Goal: Communication & Community: Share content

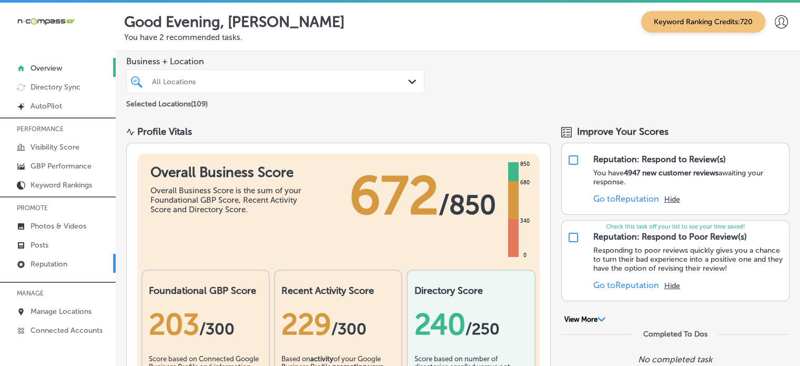
click at [38, 260] on p "Reputation" at bounding box center [49, 263] width 37 height 9
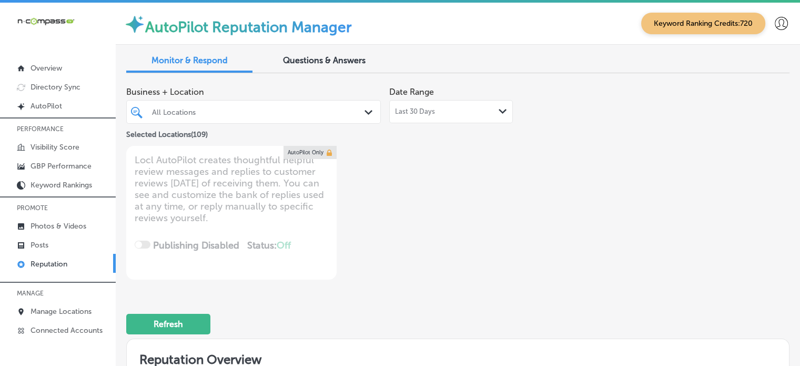
scroll to position [2, 0]
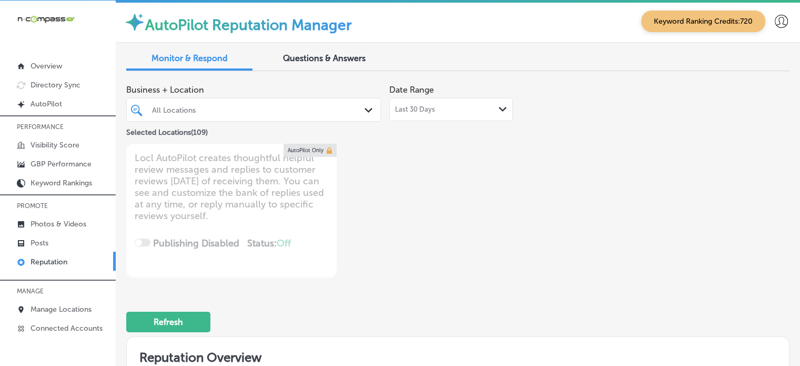
click at [549, 231] on div "Business + Location All Locations Path Created with Sketch. Selected Locations …" at bounding box center [457, 178] width 663 height 198
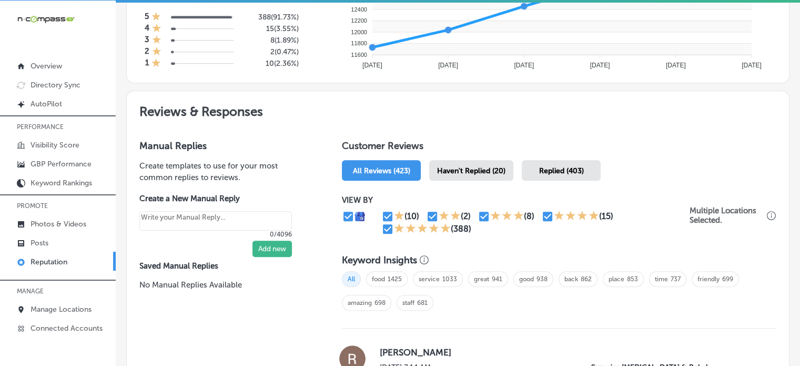
scroll to position [497, 0]
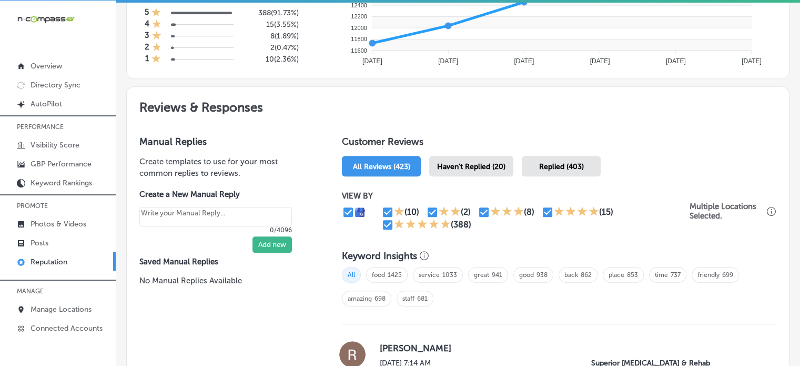
click at [476, 162] on span "Haven't Replied (20)" at bounding box center [471, 166] width 68 height 9
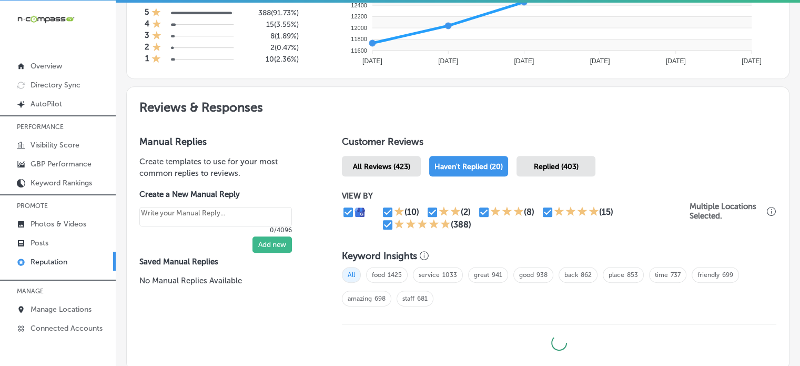
scroll to position [574, 0]
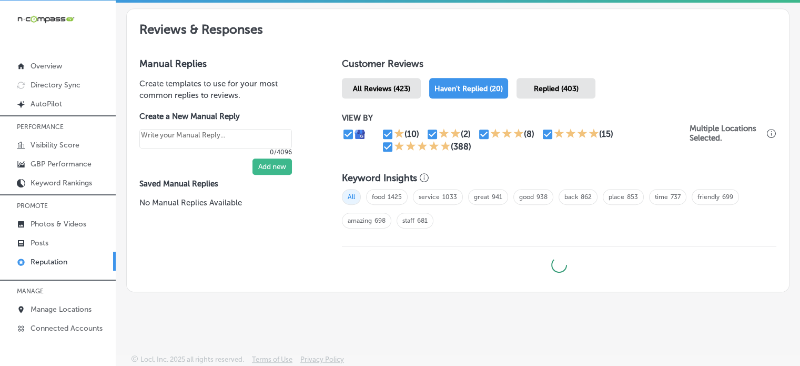
type textarea "x"
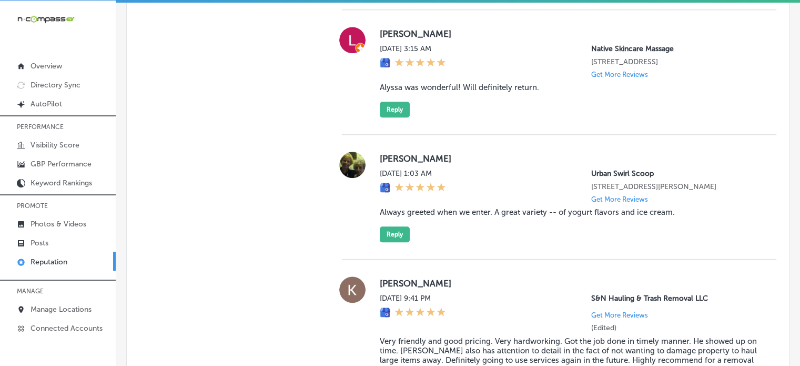
scroll to position [1157, 0]
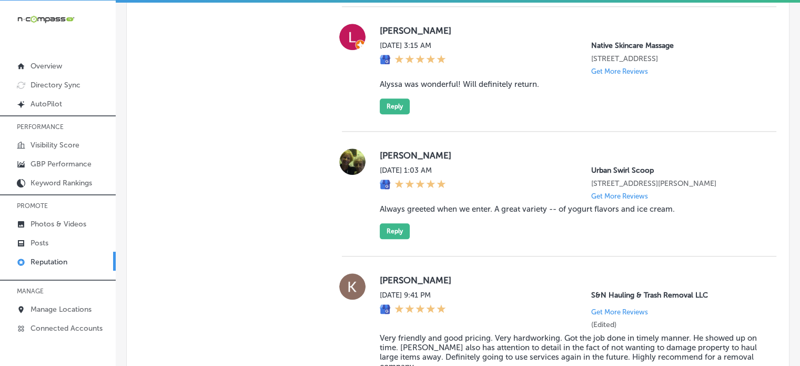
click at [485, 214] on blockquote "Always greeted when we enter. A great variety -- of yogurt flavors and ice crea…" at bounding box center [570, 208] width 380 height 9
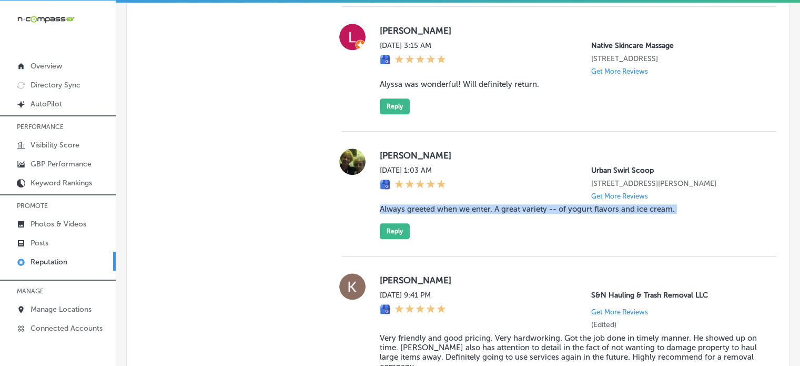
click at [485, 214] on blockquote "Always greeted when we enter. A great variety -- of yogurt flavors and ice crea…" at bounding box center [570, 208] width 380 height 9
copy blockquote "Always greeted when we enter. A great variety -- of yogurt flavors and ice crea…"
click at [386, 239] on button "Reply" at bounding box center [395, 231] width 30 height 16
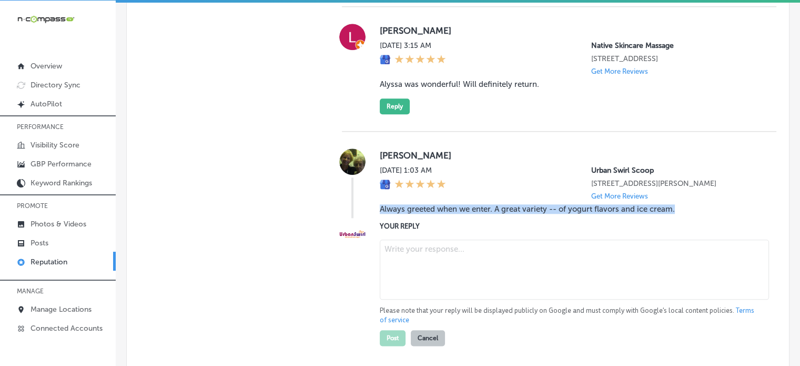
click at [442, 258] on textarea at bounding box center [574, 269] width 389 height 60
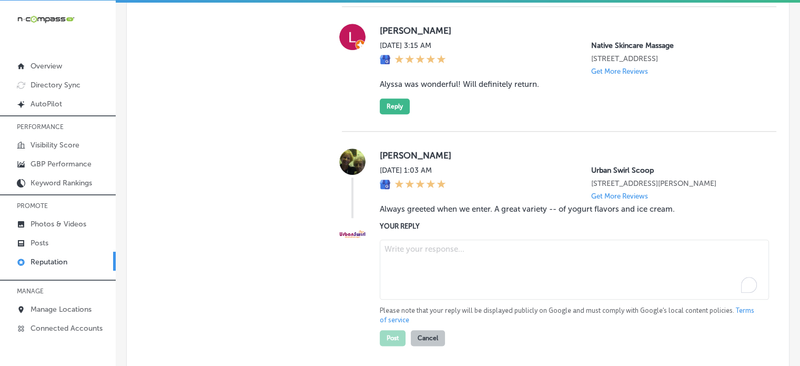
paste textarea "Thank you for the wonderful 5-star review, [PERSON_NAME]! We're so happy to hea…"
type textarea "Thank you for the wonderful 5-star review, [PERSON_NAME]! We're so happy to hea…"
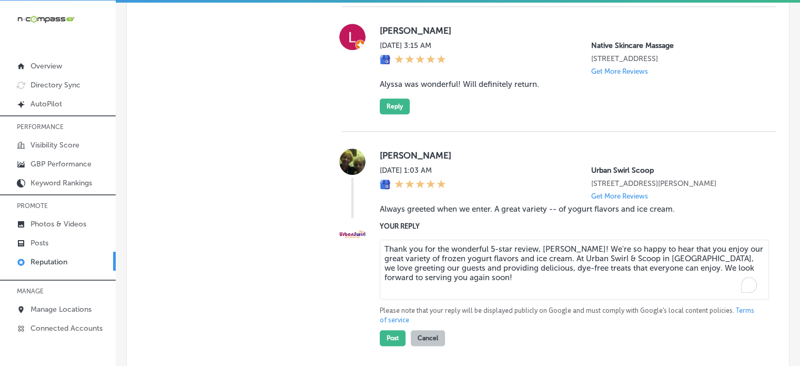
type textarea "x"
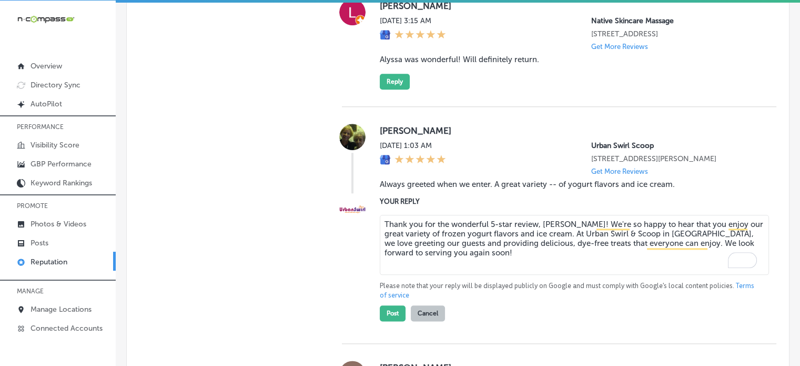
scroll to position [1195, 0]
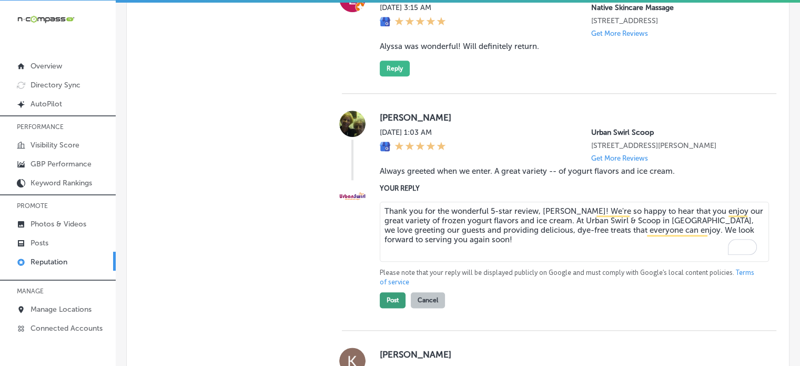
type textarea "Thank you for the wonderful 5-star review, [PERSON_NAME]! We're so happy to hea…"
click at [394, 305] on button "Post" at bounding box center [393, 300] width 26 height 16
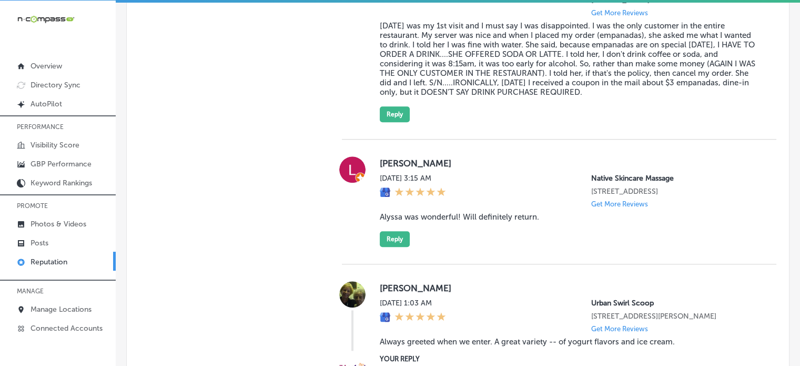
scroll to position [1016, 0]
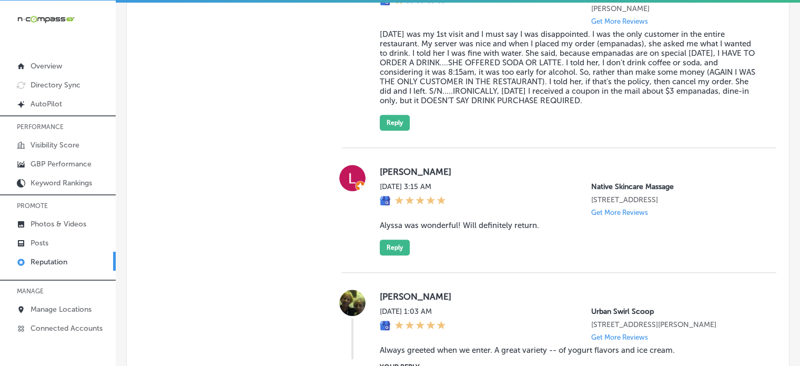
type textarea "x"
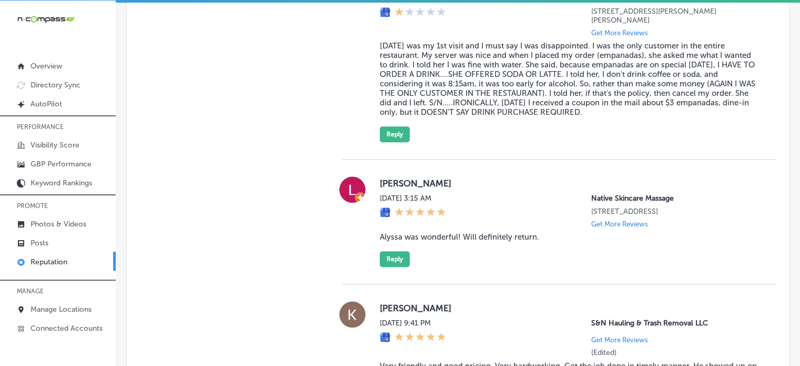
scroll to position [1008, 0]
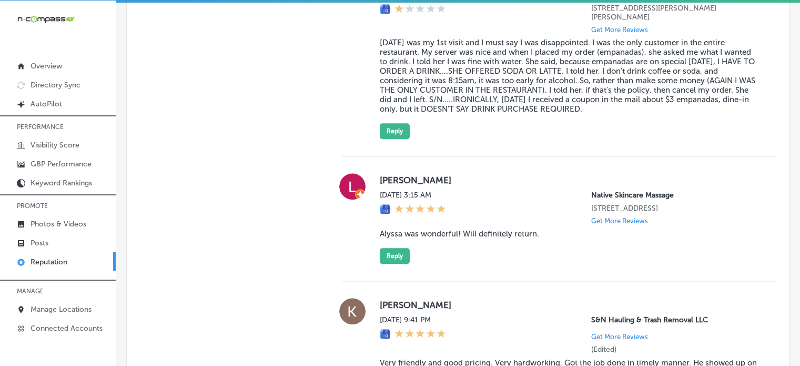
click at [468, 238] on blockquote "Alyssa was wonderful! Will definitely return." at bounding box center [570, 233] width 380 height 9
copy blockquote "Alyssa was wonderful! Will definitely return."
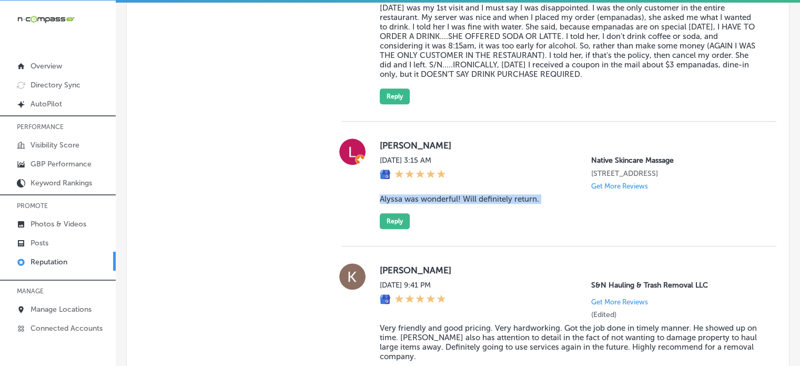
scroll to position [1044, 0]
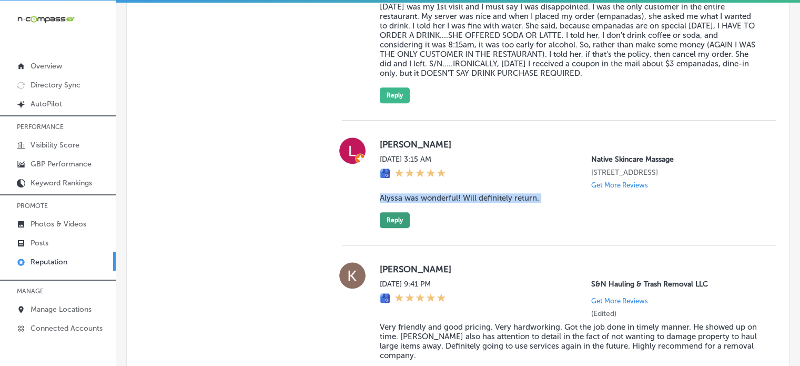
click at [392, 228] on button "Reply" at bounding box center [395, 220] width 30 height 16
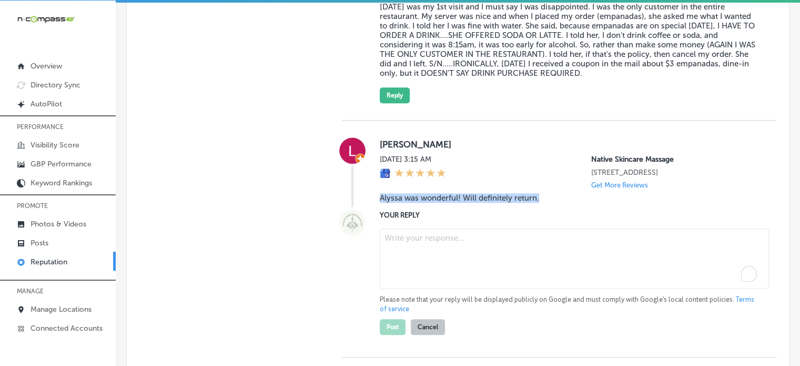
click at [444, 260] on textarea "To enrich screen reader interactions, please activate Accessibility in Grammarl…" at bounding box center [574, 258] width 389 height 60
paste textarea "Thank you for the kind words, [PERSON_NAME]! We’re so glad to hear that [PERSON…"
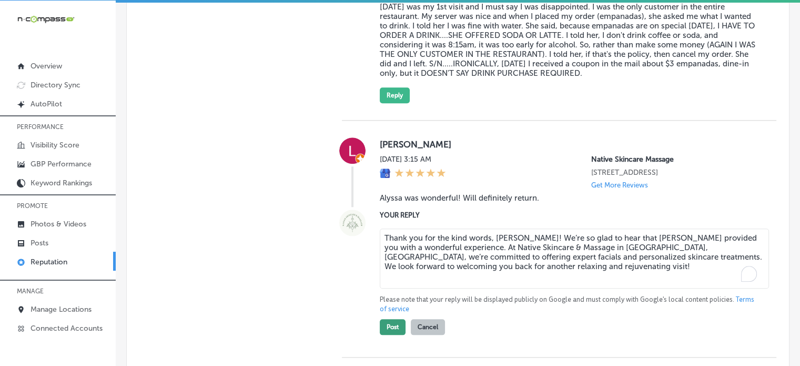
type textarea "Thank you for the kind words, [PERSON_NAME]! We’re so glad to hear that [PERSON…"
click at [393, 335] on button "Post" at bounding box center [393, 327] width 26 height 16
type textarea "x"
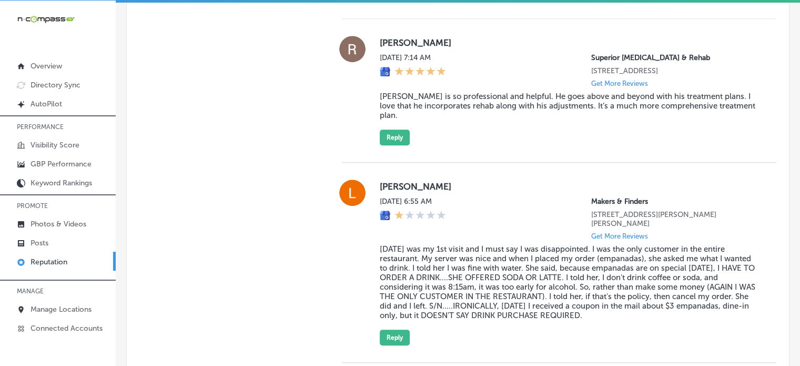
scroll to position [734, 0]
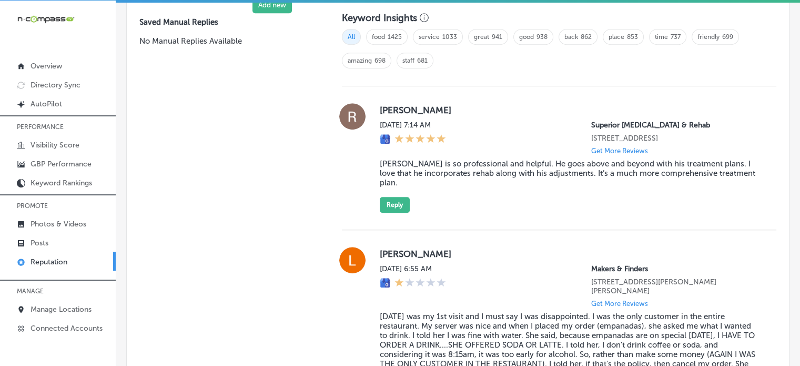
click at [485, 184] on blockquote "[PERSON_NAME] is so professional and helpful. He goes above and beyond with his…" at bounding box center [570, 173] width 380 height 28
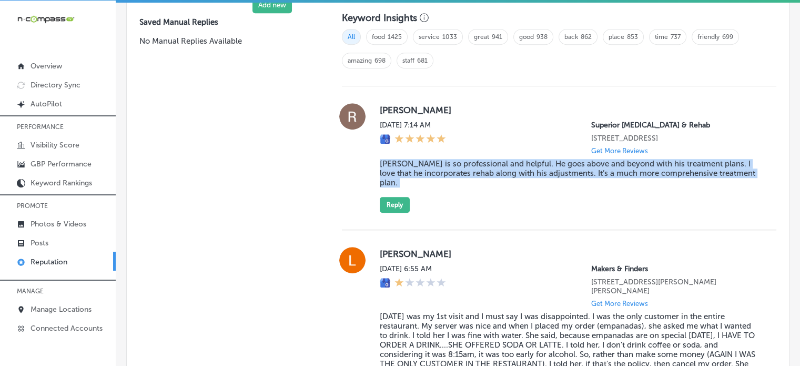
click at [485, 184] on blockquote "[PERSON_NAME] is so professional and helpful. He goes above and beyond with his…" at bounding box center [570, 173] width 380 height 28
copy blockquote "[PERSON_NAME] is so professional and helpful. He goes above and beyond with his…"
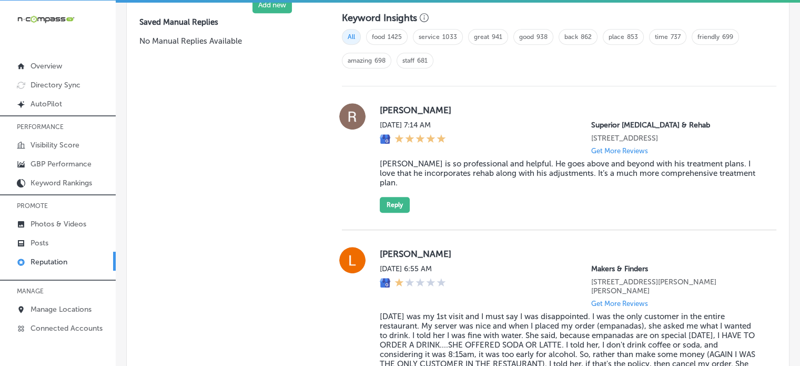
click at [391, 107] on label "[PERSON_NAME]" at bounding box center [570, 110] width 380 height 11
copy label "[PERSON_NAME]"
click at [397, 213] on button "Reply" at bounding box center [395, 205] width 30 height 16
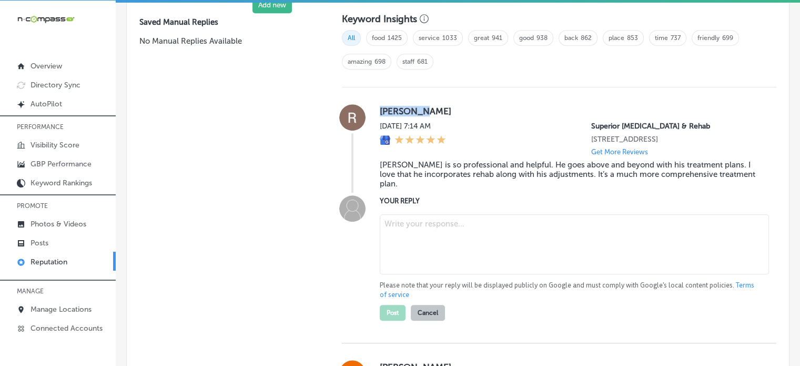
click at [430, 230] on textarea at bounding box center [574, 244] width 389 height 60
paste textarea "Thank you for the fantastic review, [PERSON_NAME]! We're so glad to hear that […"
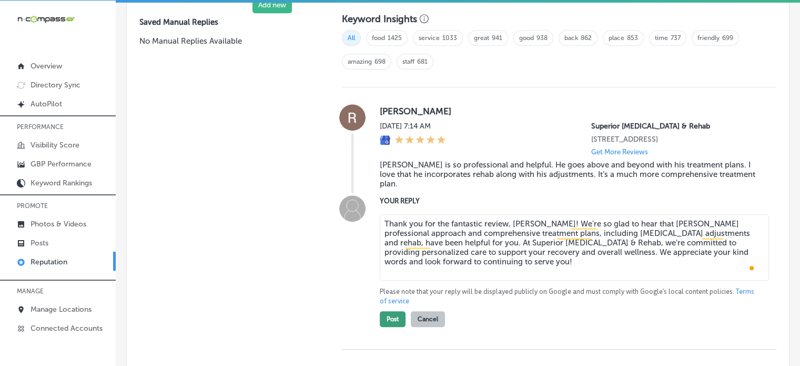
type textarea "Thank you for the fantastic review, [PERSON_NAME]! We're so glad to hear that […"
click at [387, 324] on button "Post" at bounding box center [393, 319] width 26 height 16
type textarea "x"
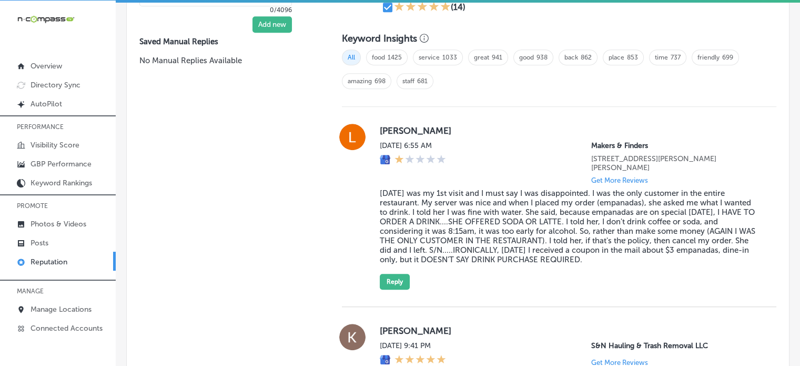
scroll to position [716, 0]
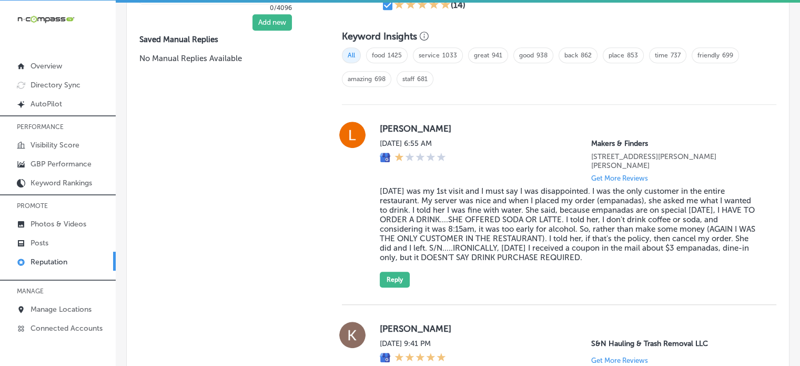
click at [471, 200] on blockquote "[DATE] was my 1st visit and I must say I was disappointed. I was the only custo…" at bounding box center [570, 224] width 380 height 76
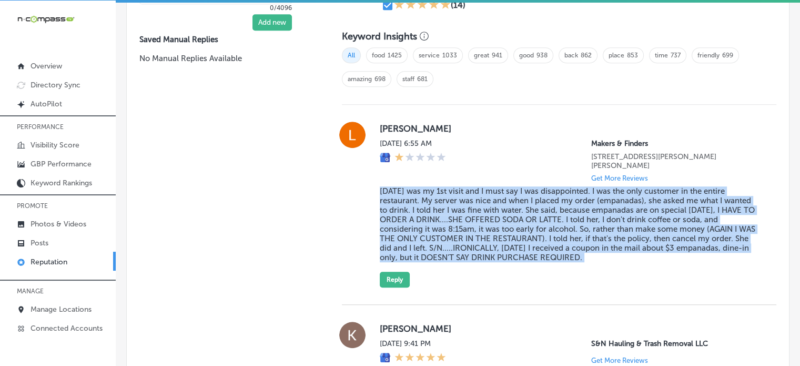
click at [471, 200] on blockquote "[DATE] was my 1st visit and I must say I was disappointed. I was the only custo…" at bounding box center [570, 224] width 380 height 76
copy blockquote "[DATE] was my 1st visit and I must say I was disappointed. I was the only custo…"
click at [392, 272] on button "Reply" at bounding box center [395, 279] width 30 height 16
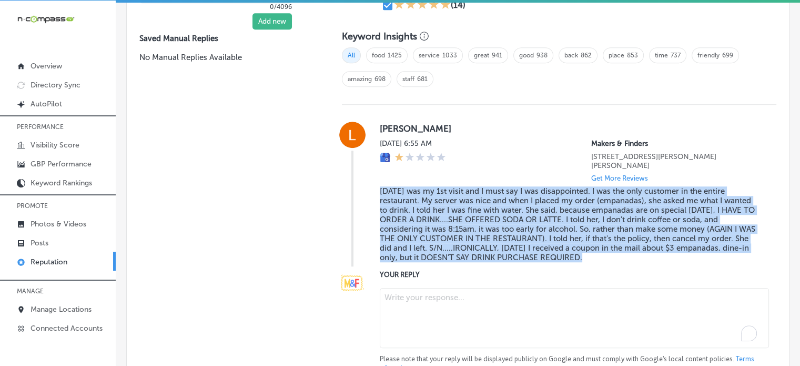
click at [431, 308] on textarea "To enrich screen reader interactions, please activate Accessibility in Grammarl…" at bounding box center [574, 318] width 389 height 60
paste textarea "We sincerely apologize for the misunderstanding, [PERSON_NAME]. We understand h…"
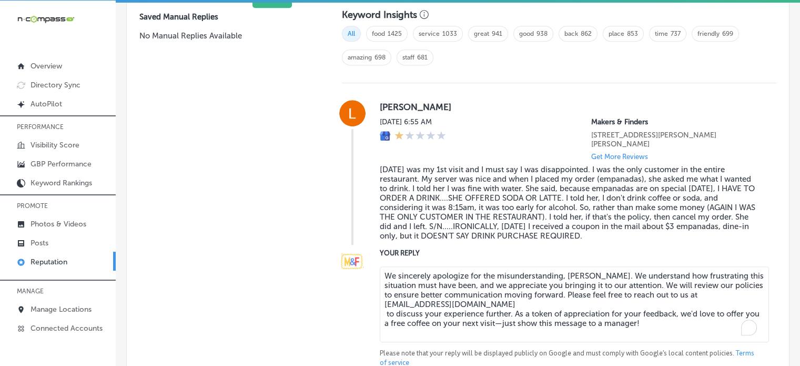
scroll to position [744, 0]
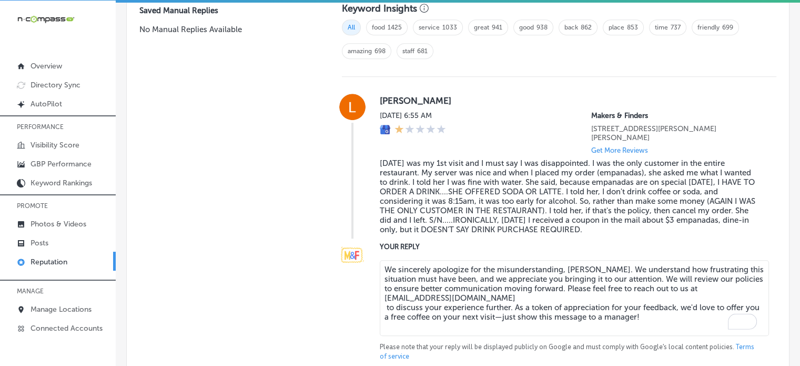
click at [386, 307] on textarea "We sincerely apologize for the misunderstanding, [PERSON_NAME]. We understand h…" at bounding box center [574, 298] width 389 height 76
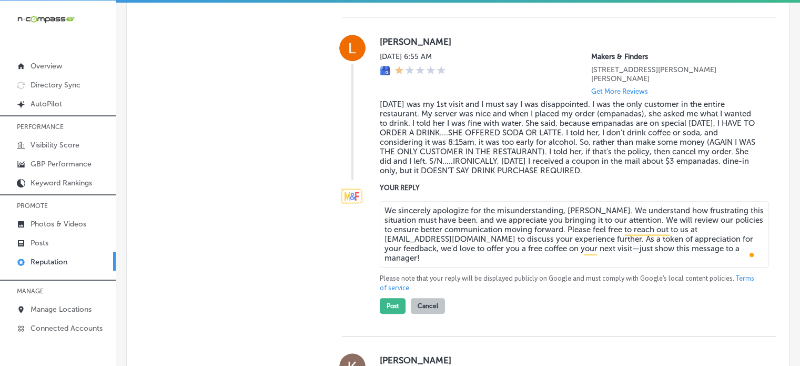
scroll to position [803, 0]
click at [380, 239] on textarea "We sincerely apologize for the misunderstanding, [PERSON_NAME]. We understand h…" at bounding box center [574, 233] width 389 height 66
type textarea "We sincerely apologize for the misunderstanding, [PERSON_NAME]. We understand h…"
click at [394, 301] on button "Post" at bounding box center [393, 305] width 26 height 16
type textarea "x"
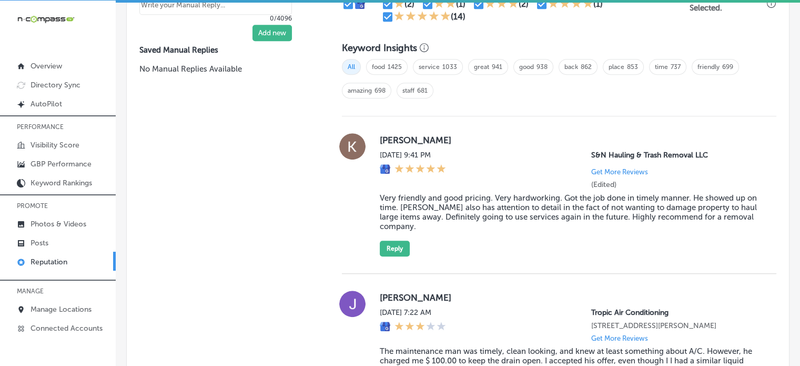
scroll to position [700, 0]
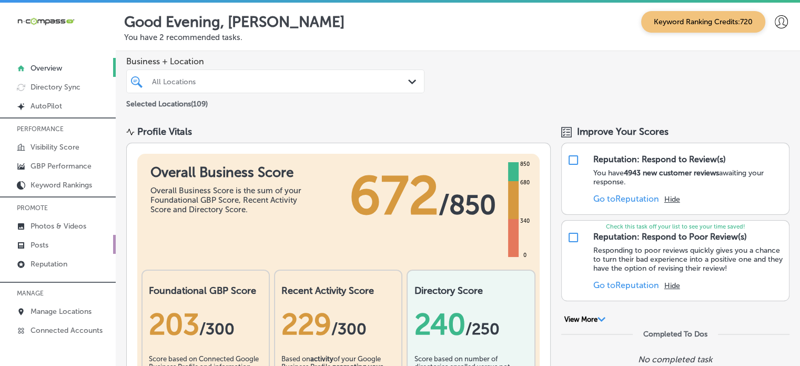
click at [54, 246] on link "Posts" at bounding box center [58, 244] width 116 height 19
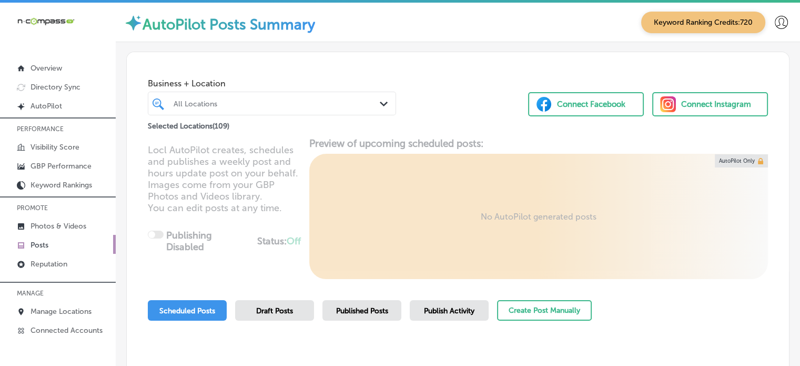
click at [265, 108] on div at bounding box center [262, 103] width 179 height 14
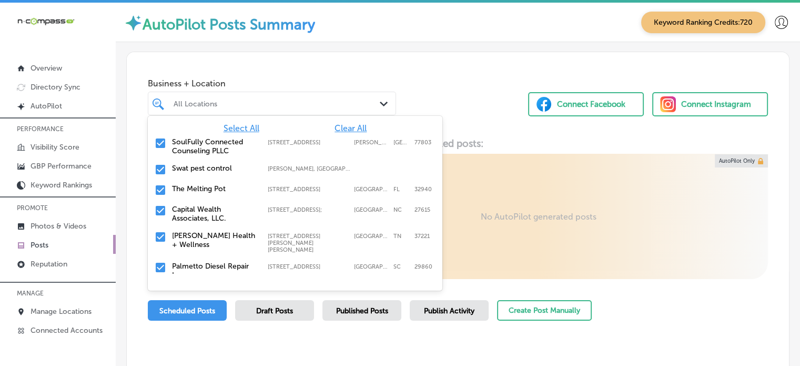
click at [335, 128] on span "Clear All" at bounding box center [351, 128] width 32 height 10
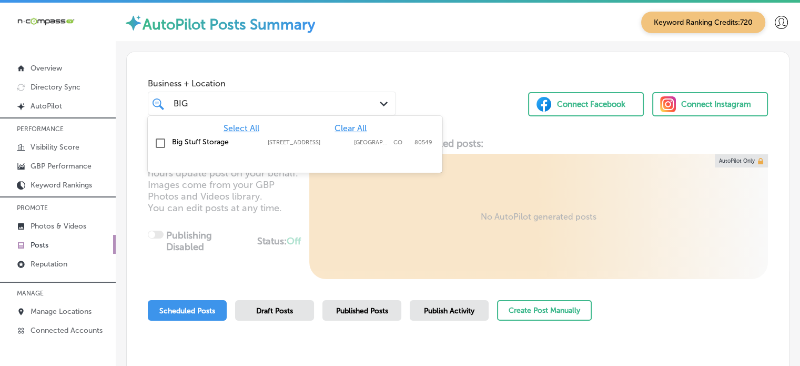
click at [183, 138] on label "Big Stuff Storage" at bounding box center [214, 141] width 85 height 9
type input "BIG"
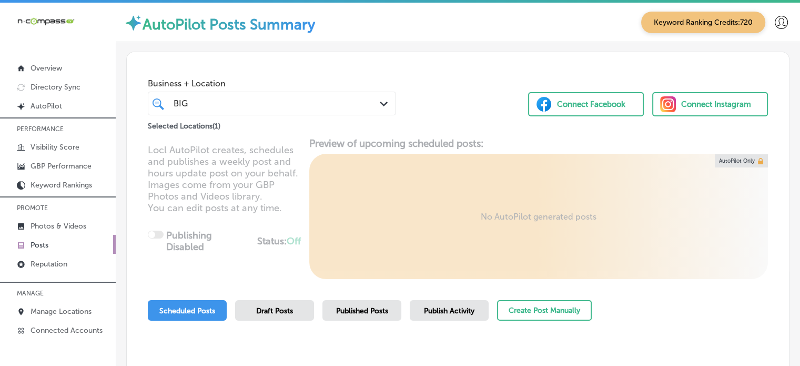
click at [316, 85] on span "Business + Location" at bounding box center [272, 83] width 248 height 10
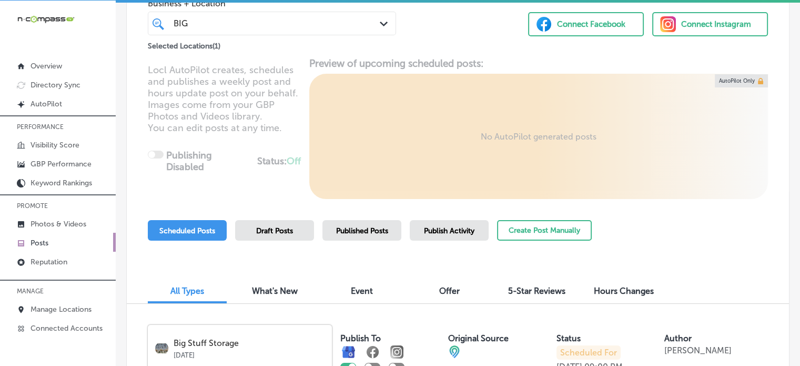
scroll to position [79, 0]
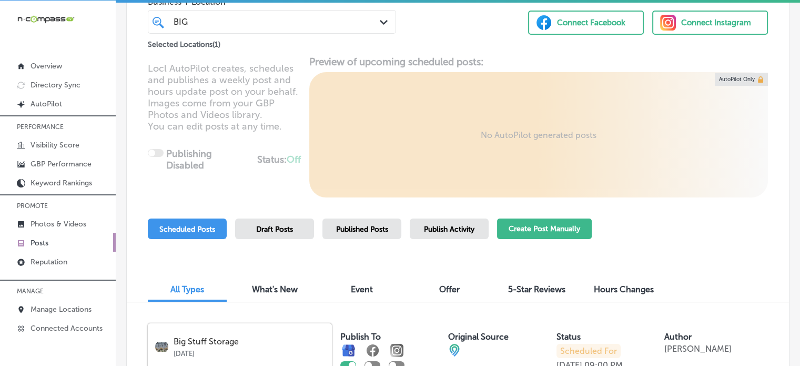
click at [537, 227] on button "Create Post Manually" at bounding box center [544, 228] width 95 height 21
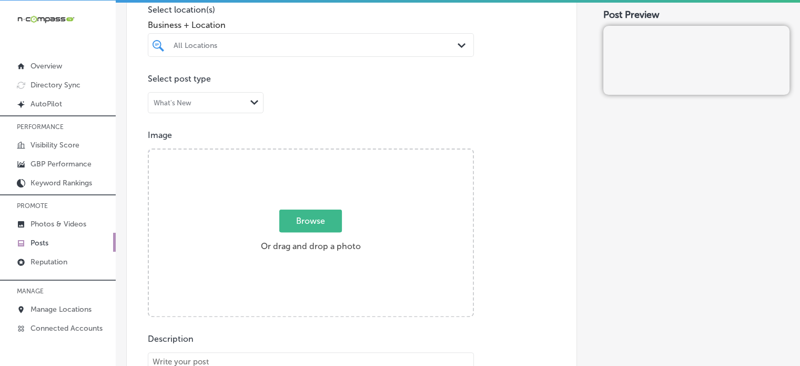
scroll to position [277, 0]
click at [327, 44] on div "All Locations" at bounding box center [316, 43] width 285 height 9
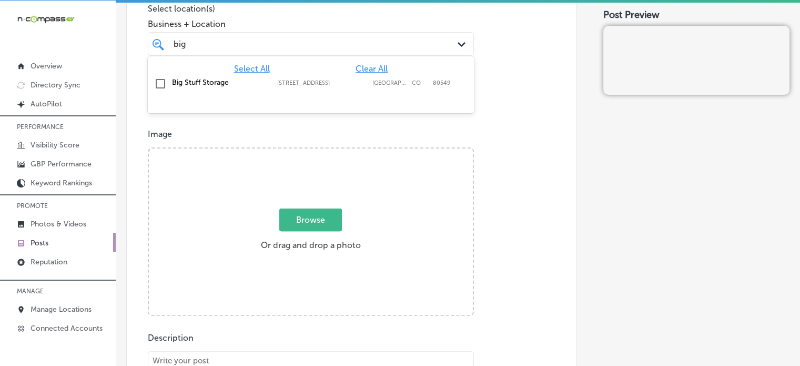
click at [206, 78] on label "Big Stuff Storage" at bounding box center [219, 82] width 95 height 9
type input "big"
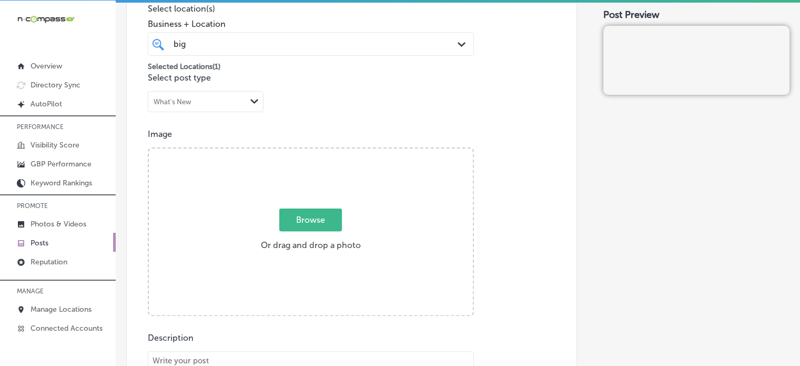
click at [578, 147] on div "Publish to * When publishing to Facebook and Instagram, only the post image and…" at bounding box center [457, 322] width 663 height 1070
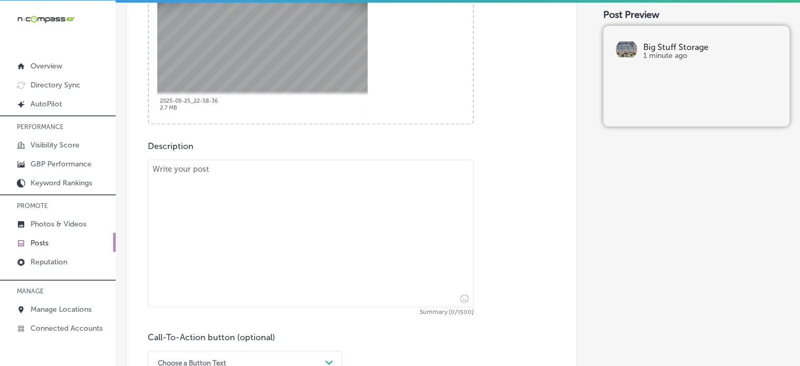
scroll to position [483, 0]
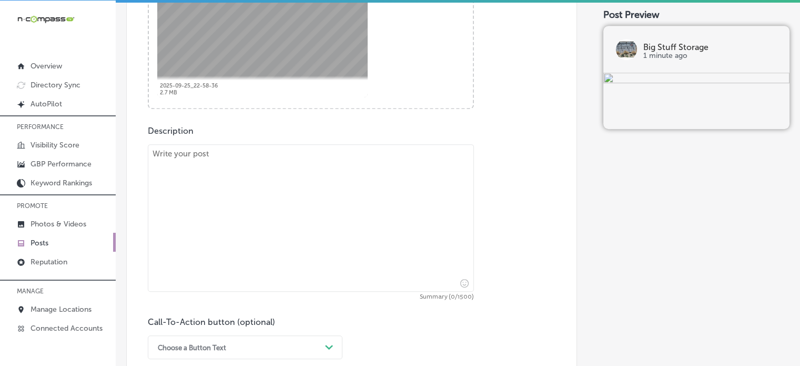
click at [249, 183] on textarea at bounding box center [311, 217] width 326 height 147
paste textarea ""Looking for secure and accessible boat or trailer storage? At Big Stuff Storag…"
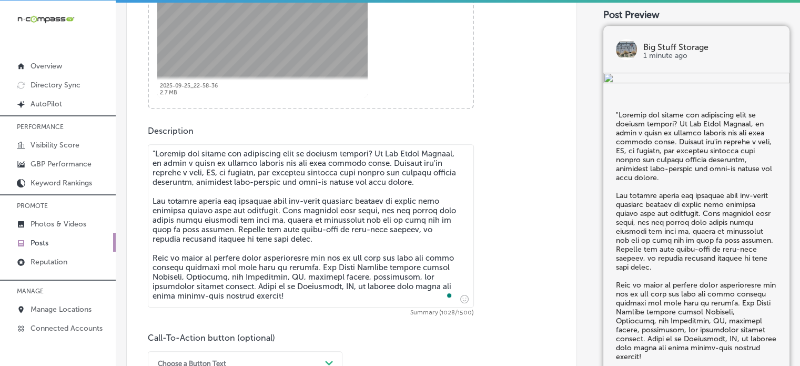
click at [155, 154] on textarea "To enrich screen reader interactions, please activate Accessibility in Grammarl…" at bounding box center [311, 225] width 326 height 163
click at [238, 228] on textarea "To enrich screen reader interactions, please activate Accessibility in Grammarl…" at bounding box center [311, 225] width 326 height 163
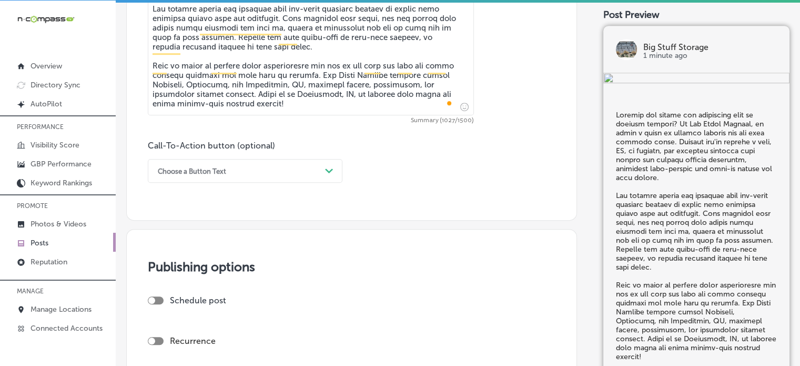
scroll to position [677, 0]
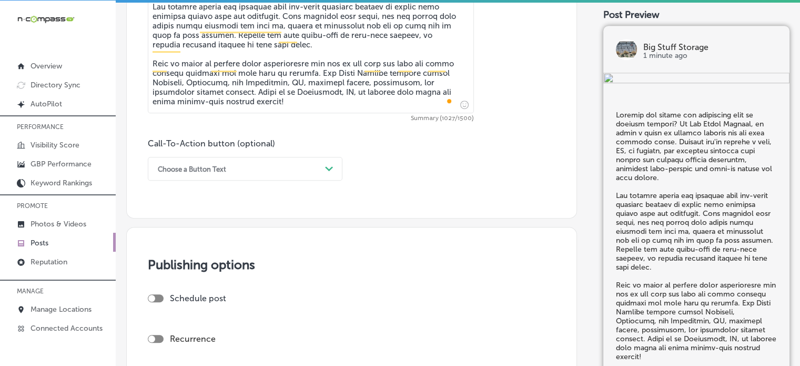
type textarea "Looking for secure and accessible boat or trailer storage? At Big Stuff Storage…"
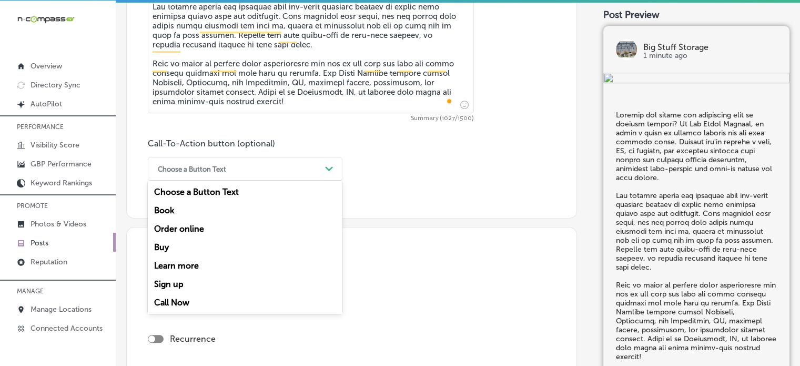
click at [302, 161] on div "Choose a Button Text" at bounding box center [237, 168] width 168 height 16
click at [168, 300] on div "Call Now" at bounding box center [245, 302] width 195 height 18
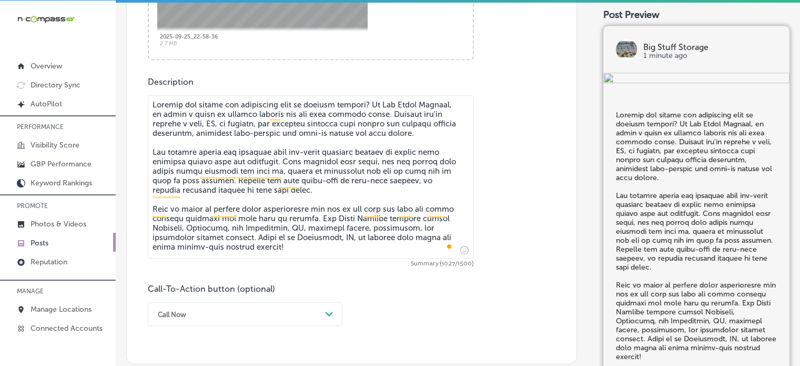
scroll to position [734, 0]
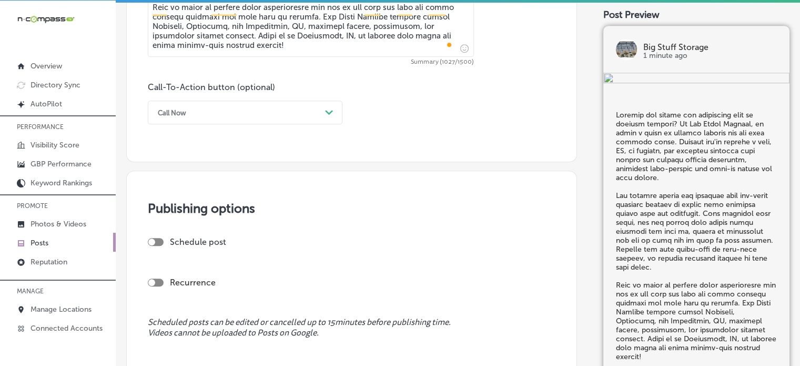
click at [158, 238] on div at bounding box center [156, 242] width 16 height 8
checkbox input "true"
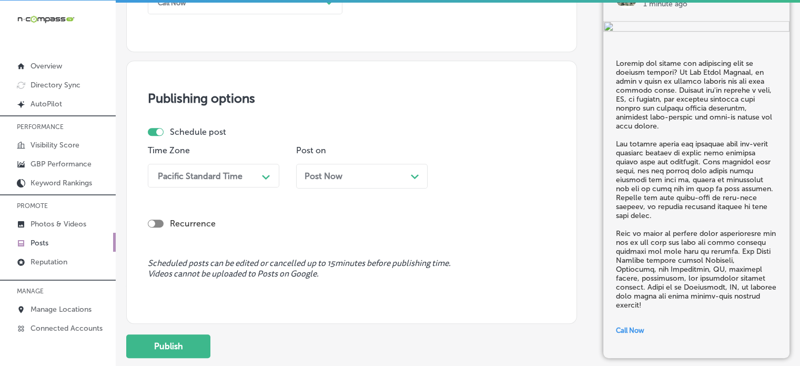
scroll to position [847, 0]
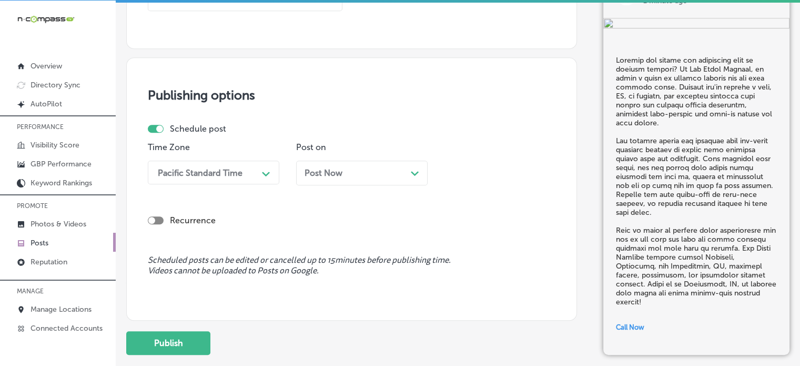
click at [228, 170] on div "Pacific Standard Time" at bounding box center [200, 172] width 85 height 10
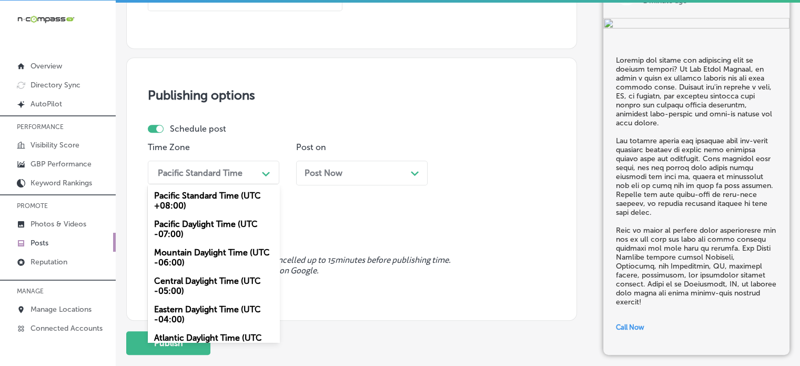
click at [208, 245] on div "Mountain Daylight Time (UTC -06:00)" at bounding box center [213, 257] width 131 height 28
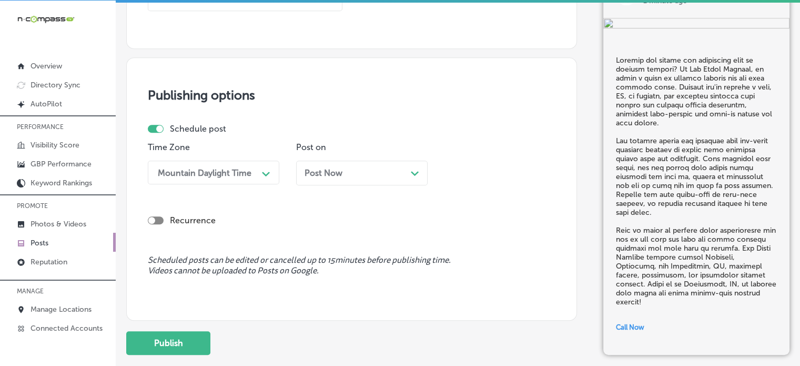
click at [323, 172] on span "Post Now" at bounding box center [324, 173] width 38 height 10
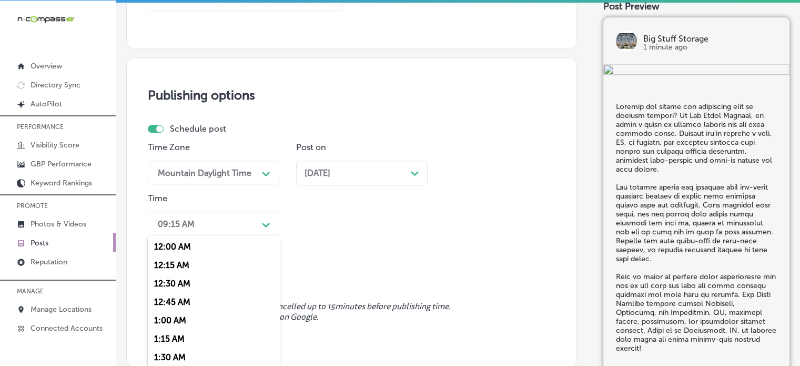
scroll to position [877, 0]
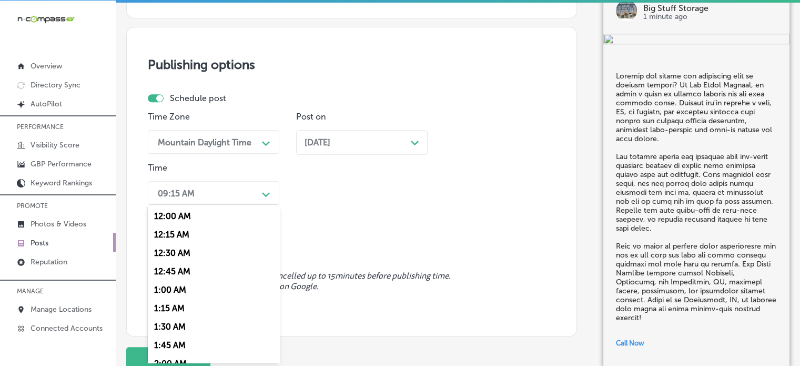
click at [263, 205] on div "option 12:00 AM focused, 1 of 96. 96 results available. Use Up and Down to choo…" at bounding box center [213, 193] width 131 height 24
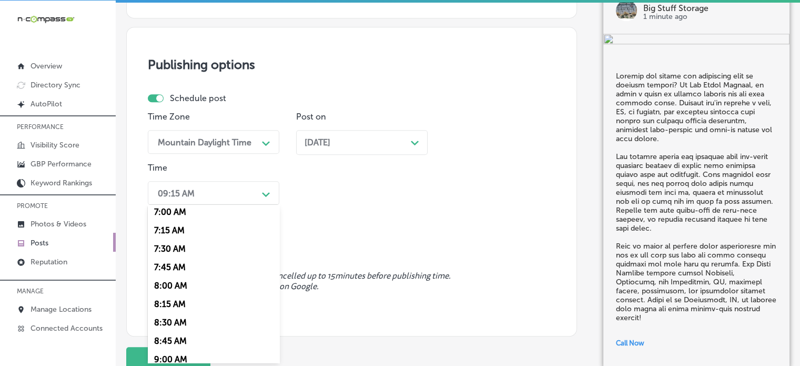
scroll to position [521, 0]
click at [169, 214] on div "7:00 AM" at bounding box center [213, 210] width 131 height 18
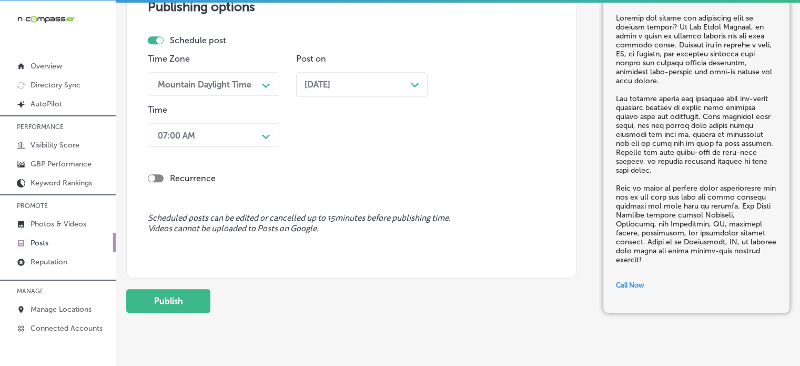
scroll to position [936, 0]
click at [181, 300] on button "Publish" at bounding box center [168, 300] width 84 height 24
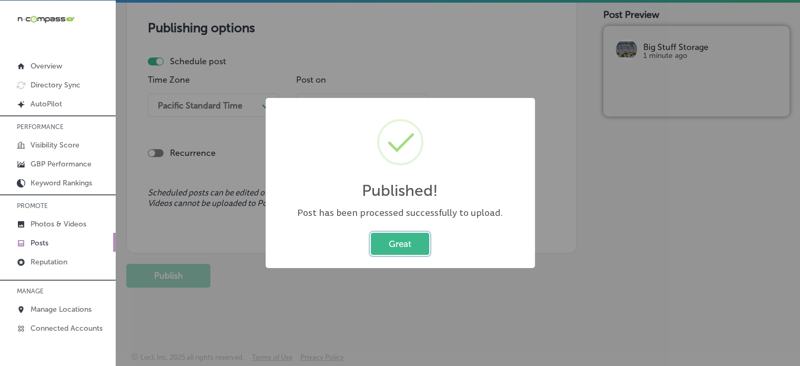
scroll to position [914, 0]
click at [421, 231] on div "Great Cancel" at bounding box center [400, 243] width 248 height 27
click at [421, 234] on button "Great" at bounding box center [400, 243] width 58 height 22
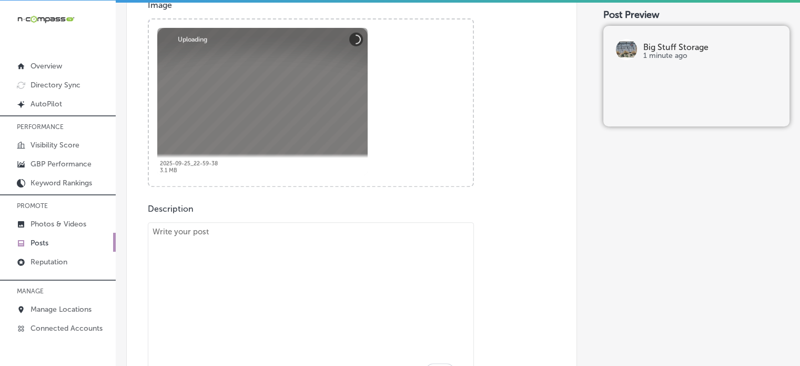
scroll to position [407, 0]
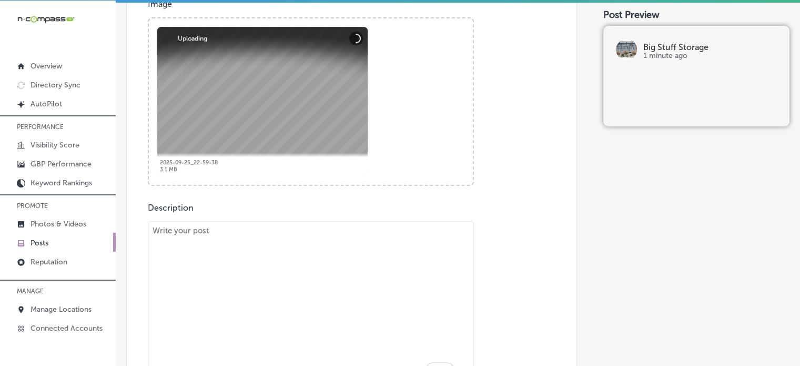
click at [404, 231] on textarea "To enrich screen reader interactions, please activate Accessibility in Grammarl…" at bounding box center [311, 302] width 326 height 163
paste textarea ""Need affordable and secure storage for your RV or commercial vehicle? Big Stuf…"
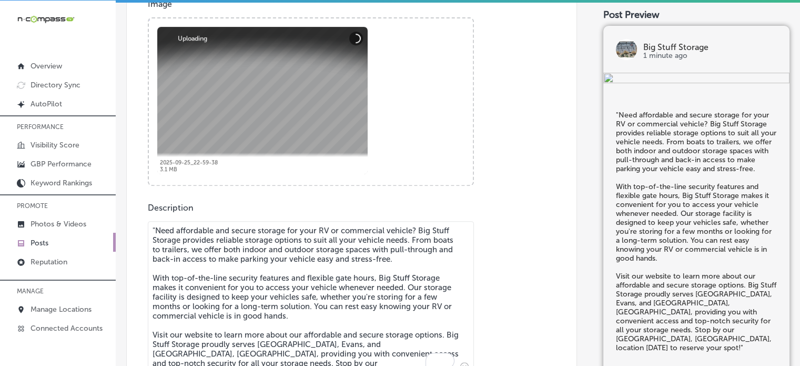
scroll to position [411, 0]
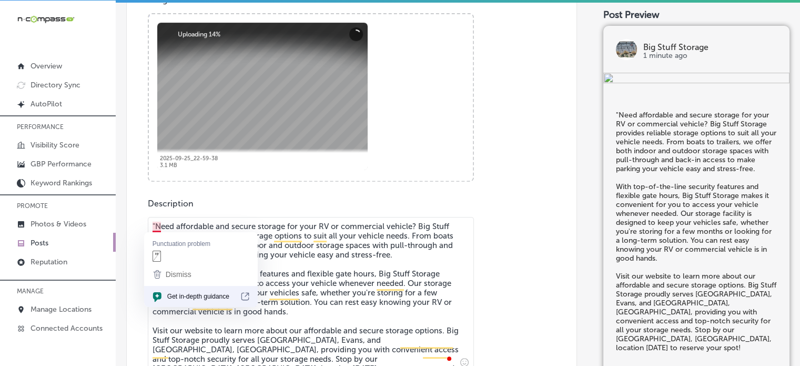
click at [157, 222] on textarea ""Need affordable and secure storage for your RV or commercial vehicle? Big Stuf…" at bounding box center [311, 294] width 326 height 154
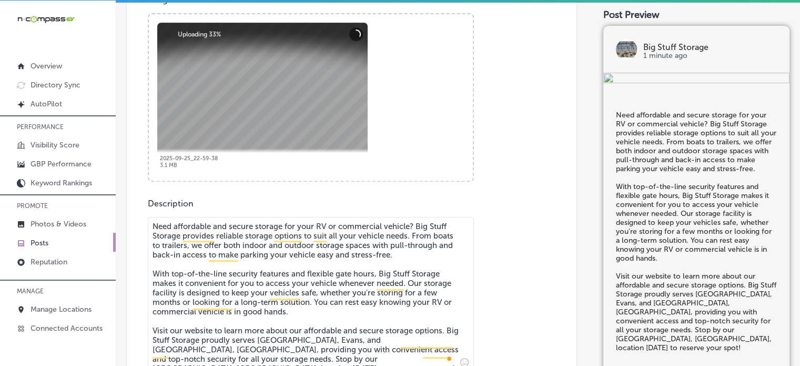
click at [236, 281] on textarea "Need affordable and secure storage for your RV or commercial vehicle? Big Stuff…" at bounding box center [311, 294] width 326 height 154
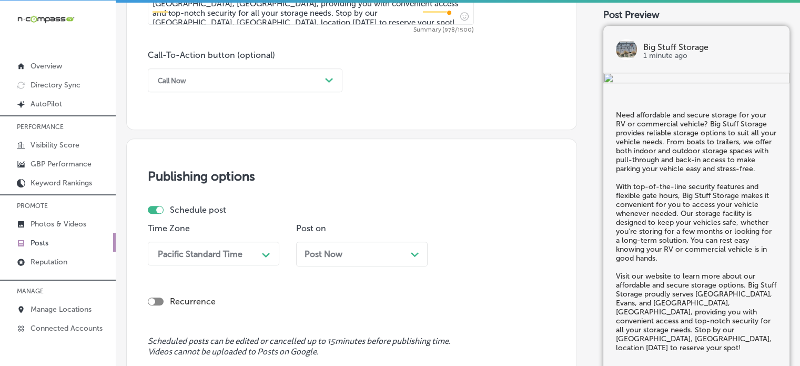
scroll to position [779, 0]
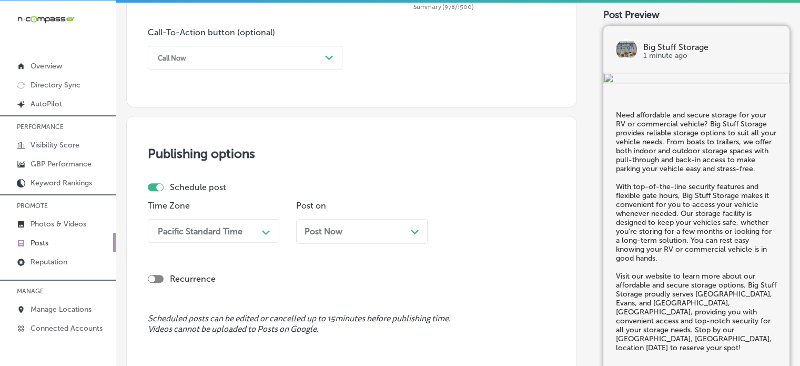
type textarea "Need affordable and secure storage for your RV or commercial vehicle? Big Stuff…"
click at [255, 42] on div "Call-To-Action button (optional) Call Now Path Created with Sketch." at bounding box center [245, 48] width 195 height 42
click at [257, 52] on div "Call Now" at bounding box center [237, 57] width 168 height 16
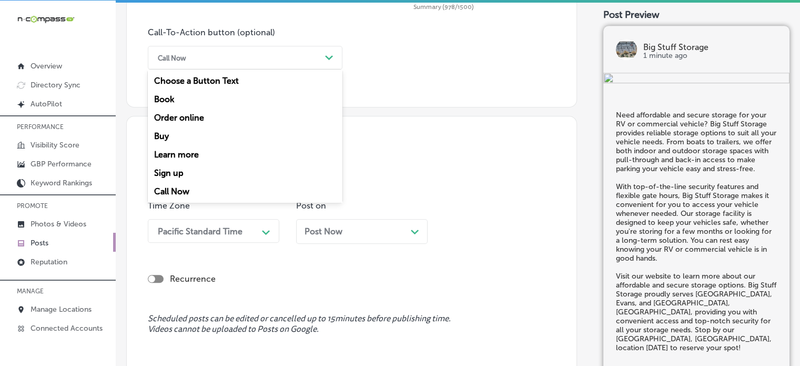
click at [176, 153] on div "Learn more" at bounding box center [245, 154] width 195 height 18
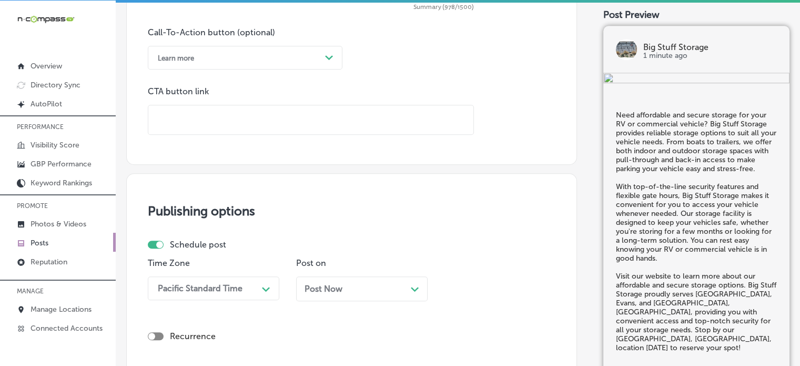
click at [234, 116] on input "text" at bounding box center [310, 119] width 325 height 29
paste input "https://www.bigstuffstorageco.com/"
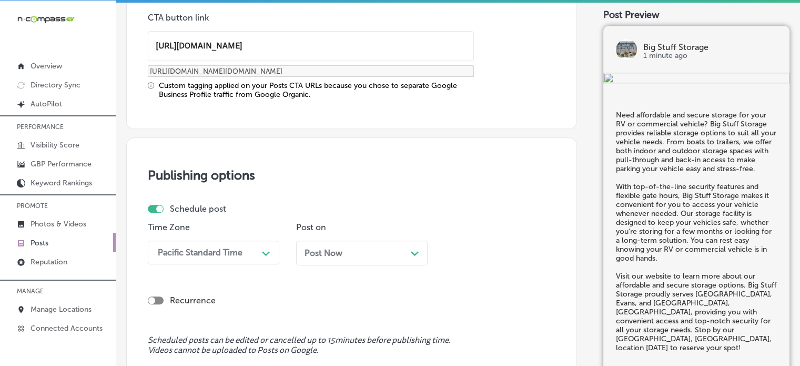
type input "https://www.bigstuffstorageco.com/"
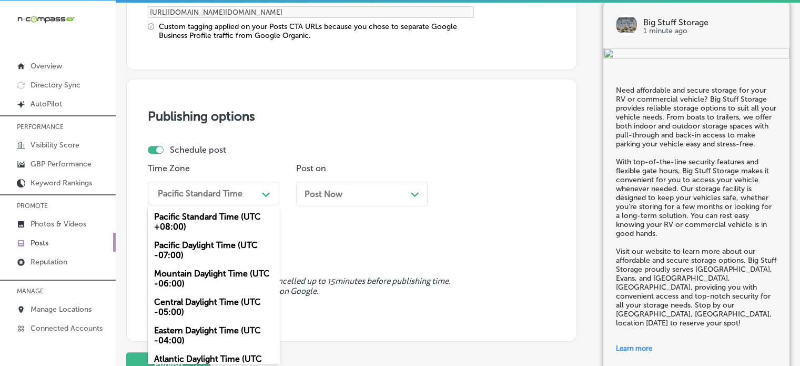
click at [251, 205] on div "option Mountain Daylight Time (UTC -06:00), selected. option Pacific Daylight T…" at bounding box center [213, 193] width 131 height 24
click at [201, 272] on div "Mountain Daylight Time (UTC -06:00)" at bounding box center [213, 278] width 131 height 28
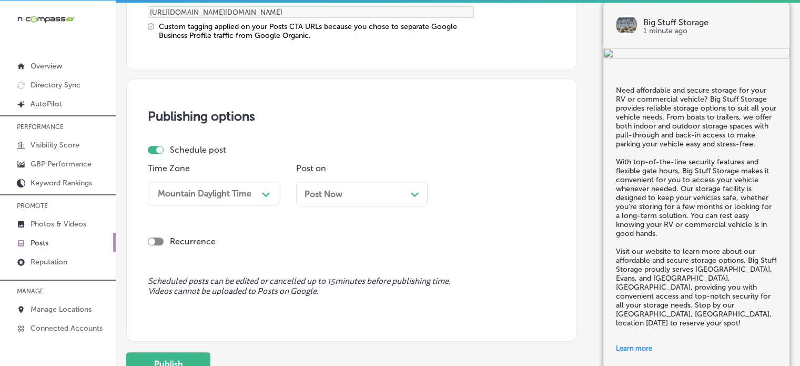
click at [326, 199] on div "Post Now Path Created with Sketch." at bounding box center [361, 193] width 131 height 25
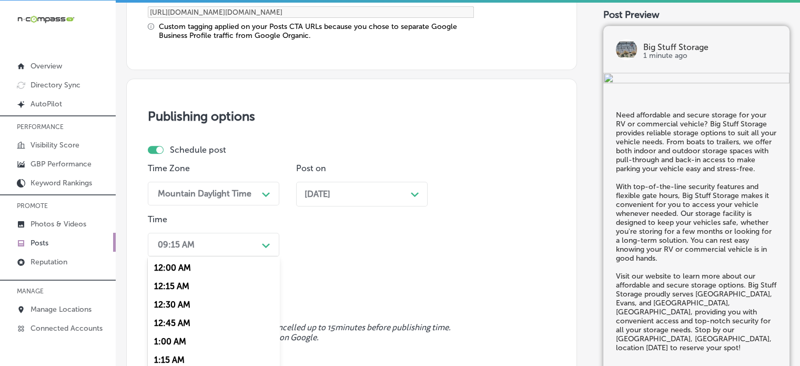
scroll to position [963, 0]
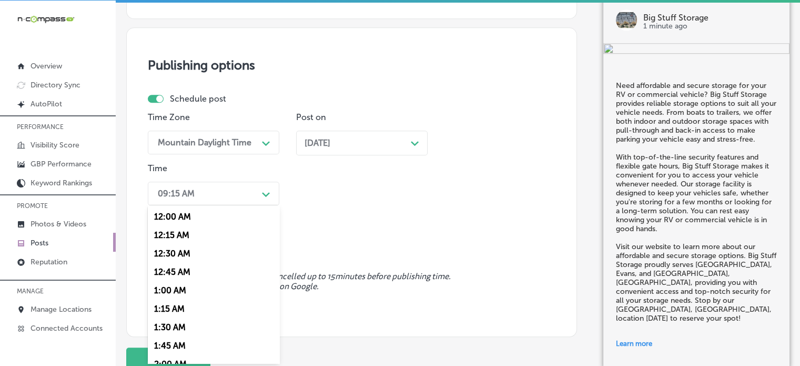
click at [229, 205] on div "option 7:00 AM, selected. option 12:30 AM focused, 3 of 96. 96 results availabl…" at bounding box center [213, 193] width 131 height 24
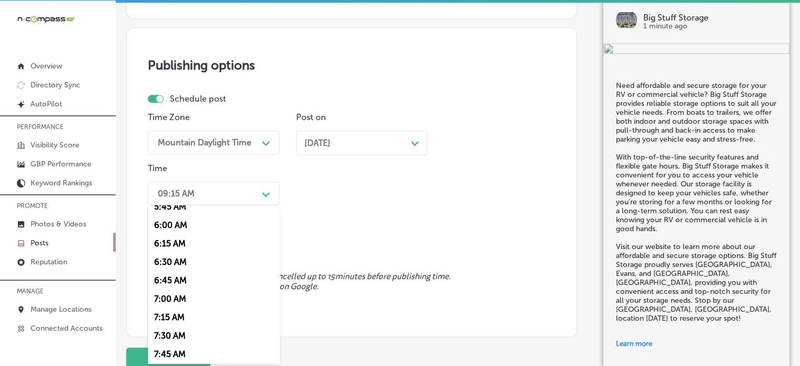
scroll to position [433, 0]
click at [189, 297] on div "7:00 AM" at bounding box center [213, 298] width 131 height 18
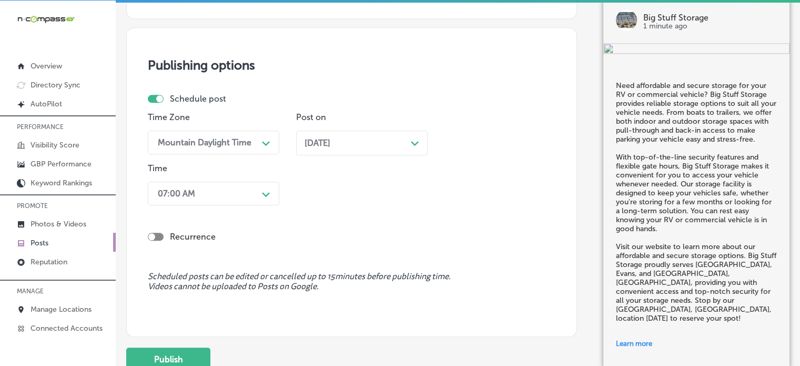
scroll to position [1045, 0]
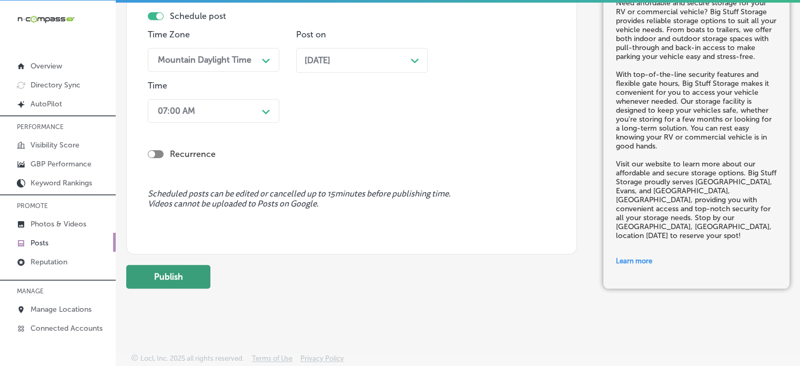
click at [179, 272] on button "Publish" at bounding box center [168, 277] width 84 height 24
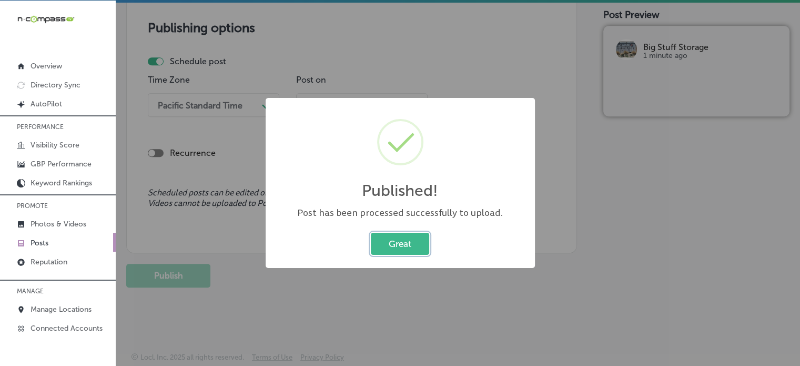
scroll to position [905, 0]
click at [414, 251] on button "Great" at bounding box center [400, 243] width 58 height 22
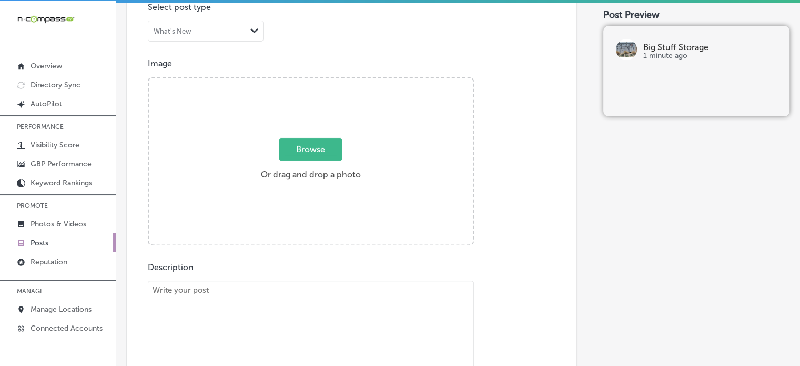
scroll to position [347, 0]
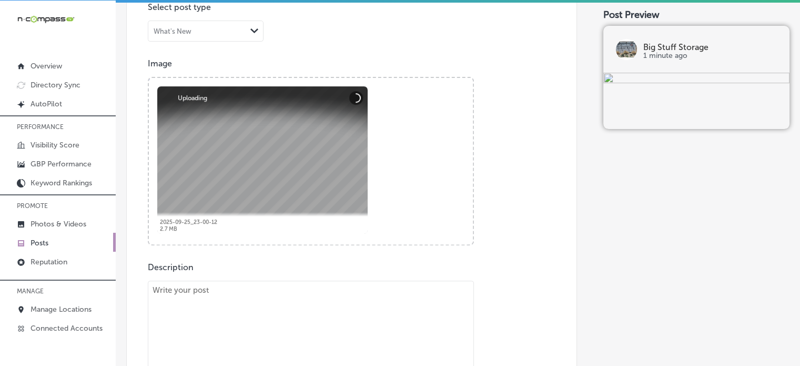
click at [401, 292] on textarea "To enrich screen reader interactions, please activate Accessibility in Grammarl…" at bounding box center [311, 357] width 326 height 154
paste textarea ""Are you looking for secure storage for your trailer or RV? At Big Stuff Storag…"
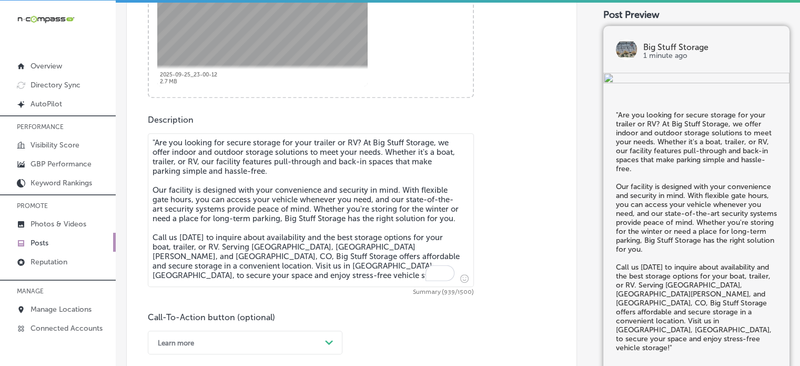
scroll to position [494, 0]
click at [155, 145] on textarea ""Are you looking for secure storage for your trailer or RV? At Big Stuff Storag…" at bounding box center [311, 210] width 326 height 154
click at [241, 194] on textarea "Are you looking for secure storage for your trailer or RV? At Big Stuff Storage…" at bounding box center [311, 210] width 326 height 154
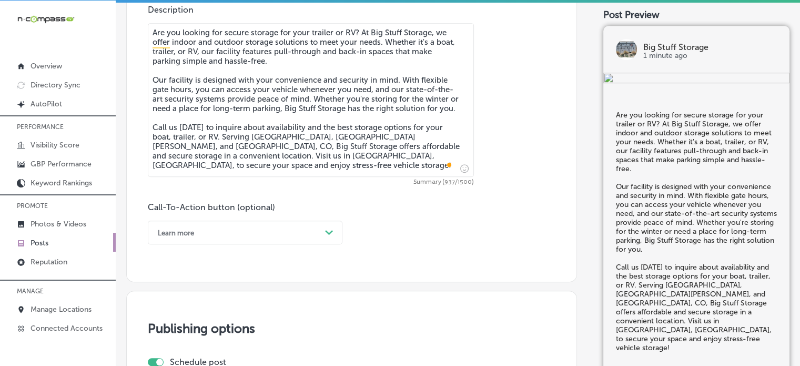
type textarea "Are you looking for secure storage for your trailer or RV? At Big Stuff Storage…"
click at [252, 216] on div "Call-To-Action button (optional) Learn more Path Created with Sketch." at bounding box center [245, 223] width 195 height 42
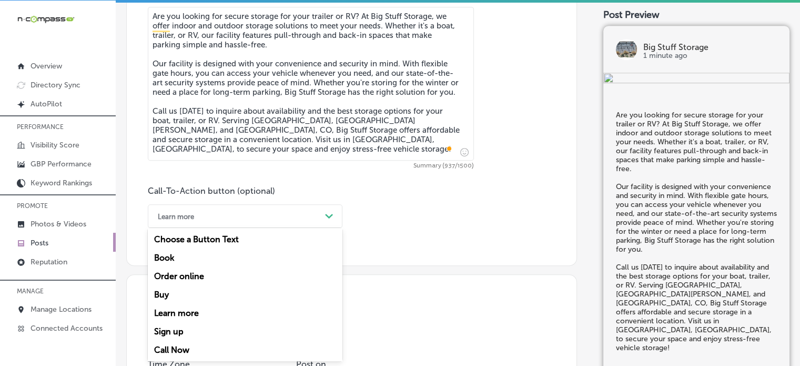
click at [258, 228] on div "option Learn more, selected. option Choose a Button Text focused, 1 of 7. 7 res…" at bounding box center [245, 216] width 195 height 24
click at [179, 345] on div "Call Now" at bounding box center [245, 349] width 195 height 18
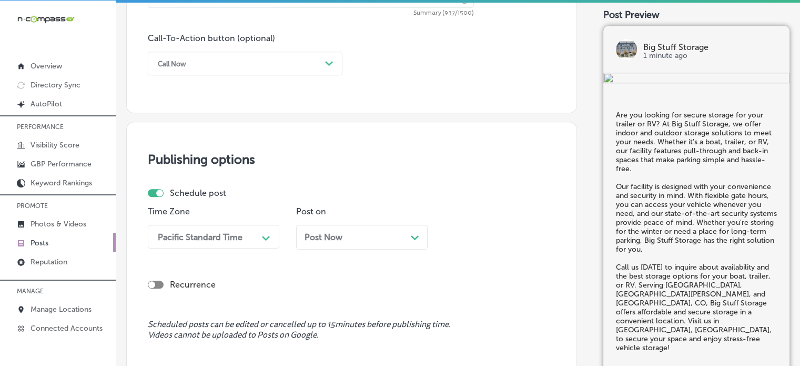
scroll to position [817, 0]
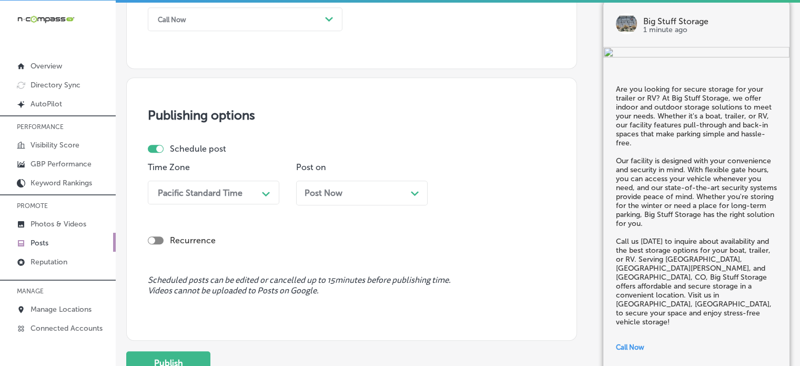
click at [235, 204] on div "Pacific Standard Time Path Created with Sketch." at bounding box center [213, 192] width 131 height 24
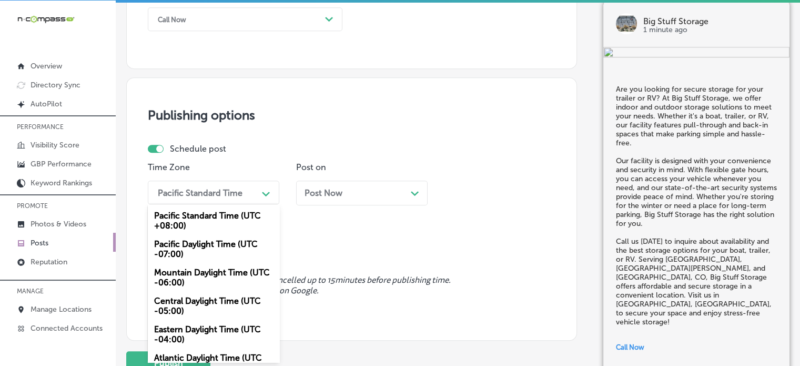
click at [226, 269] on div "Mountain Daylight Time (UTC -06:00)" at bounding box center [213, 277] width 131 height 28
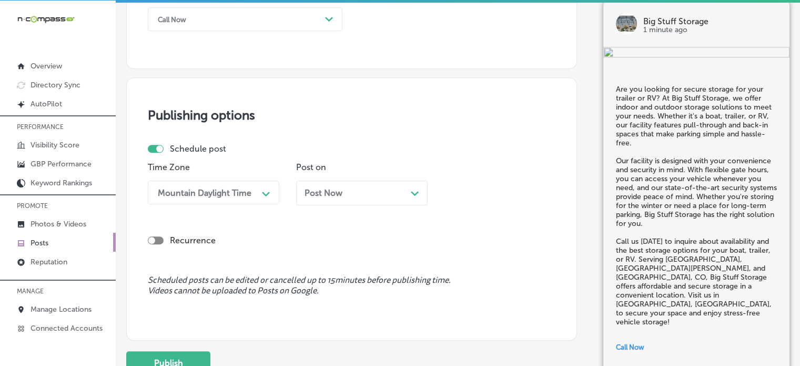
click at [343, 192] on div "Post Now Path Created with Sketch." at bounding box center [362, 193] width 115 height 10
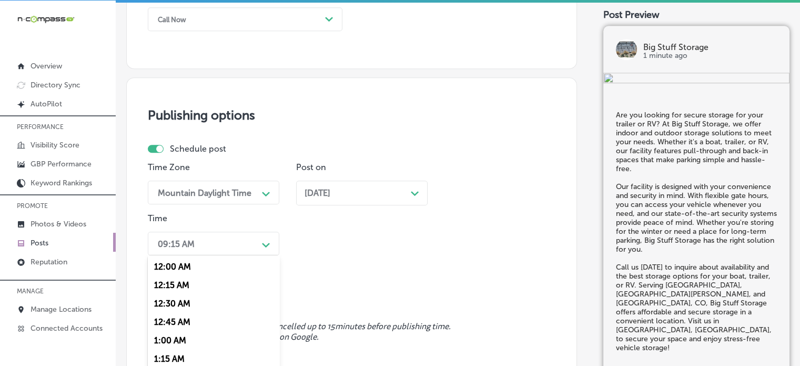
scroll to position [868, 0]
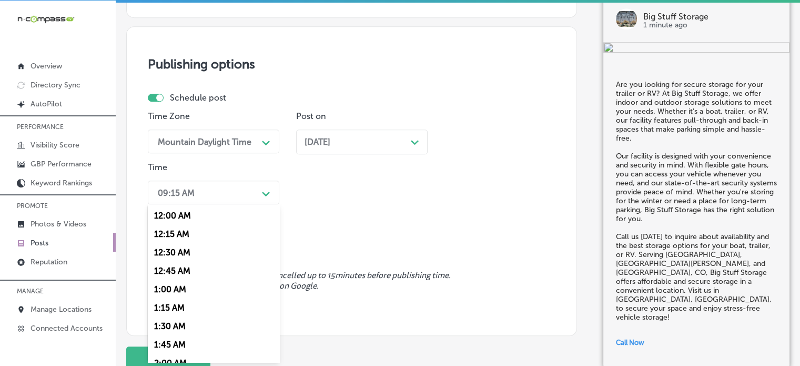
click at [242, 204] on div "option 7:00 AM, selected. option 12:15 AM focused, 2 of 96. 96 results availabl…" at bounding box center [213, 192] width 131 height 24
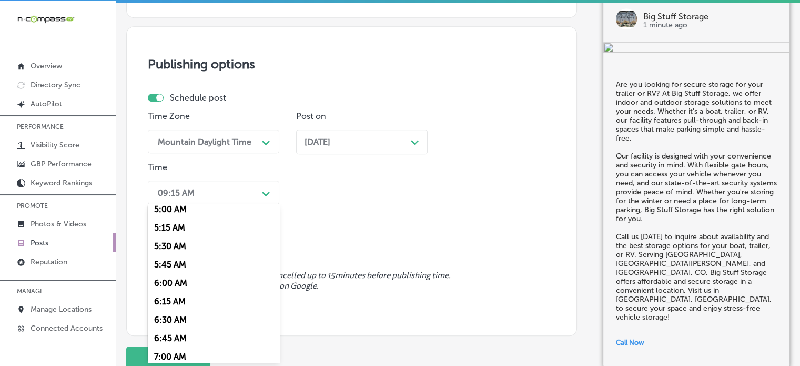
click at [179, 354] on div "7:00 AM" at bounding box center [213, 356] width 131 height 18
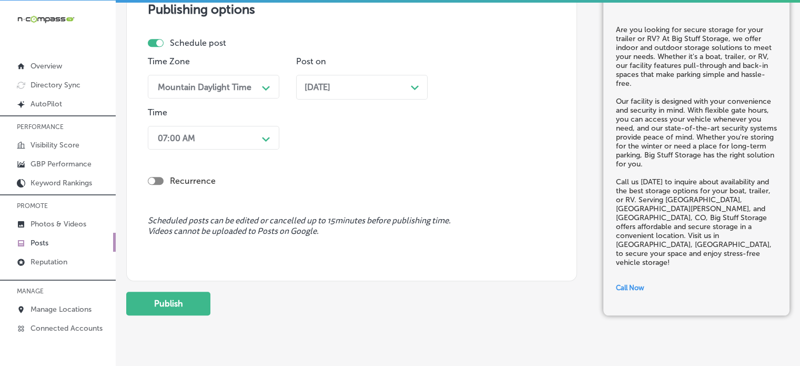
scroll to position [929, 0]
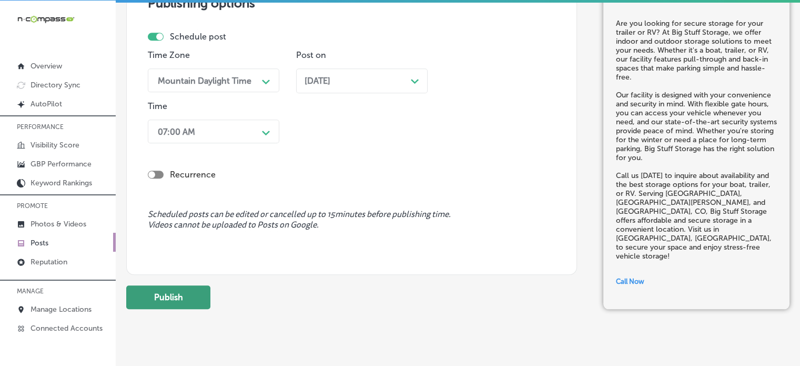
click at [181, 296] on button "Publish" at bounding box center [168, 297] width 84 height 24
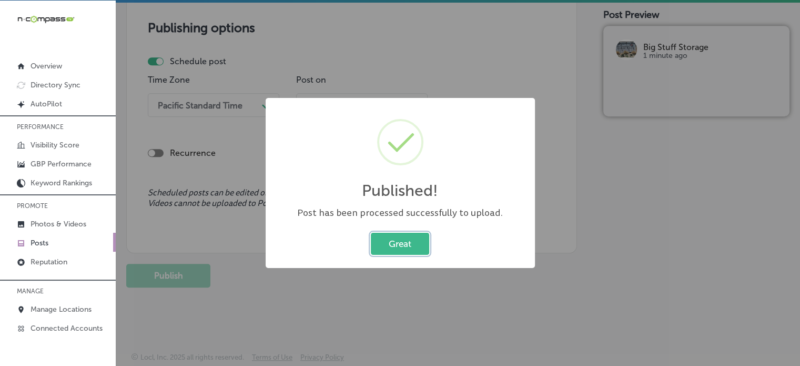
scroll to position [905, 0]
click at [412, 246] on button "Great" at bounding box center [400, 243] width 58 height 22
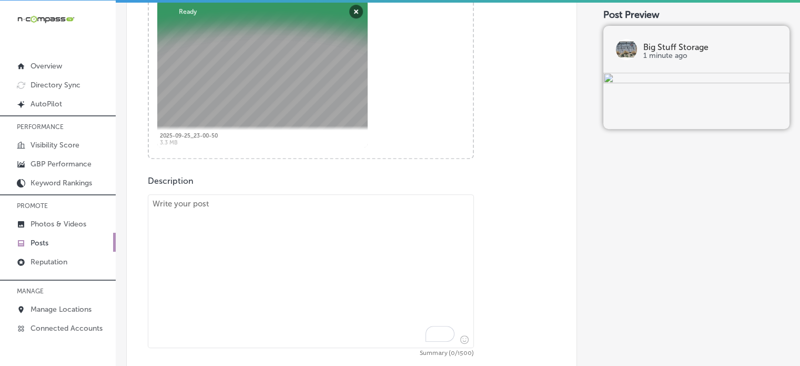
scroll to position [434, 0]
click at [361, 237] on textarea "To enrich screen reader interactions, please activate Accessibility in Grammarl…" at bounding box center [311, 271] width 326 height 154
paste textarea ""Looking for a safe and accessible spot to store your boat or commercial vehicl…"
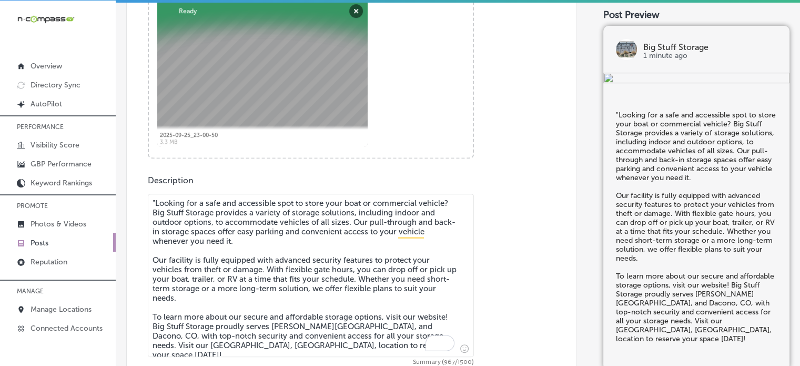
click at [150, 199] on textarea ""Looking for a safe and accessible spot to store your boat or commercial vehicl…" at bounding box center [311, 275] width 326 height 163
click at [239, 252] on textarea "Looking for a safe and accessible spot to store your boat or commercial vehicle…" at bounding box center [311, 275] width 326 height 163
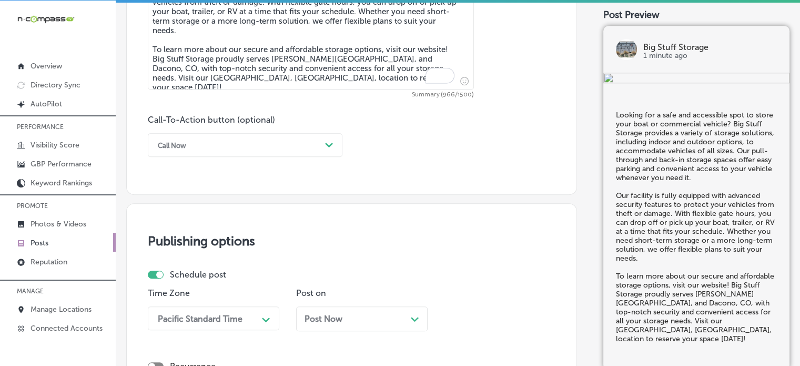
scroll to position [705, 0]
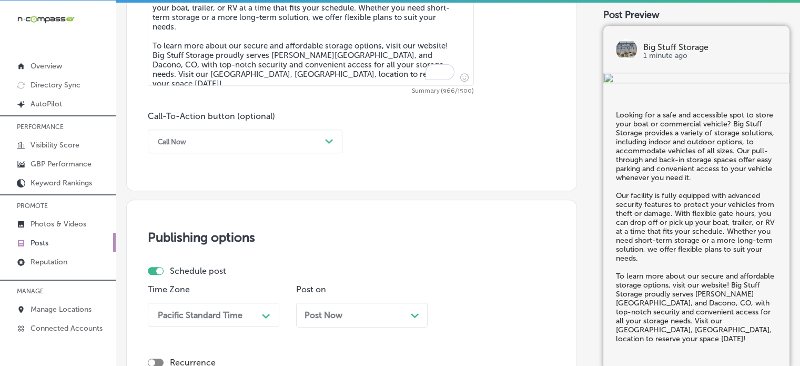
type textarea "Looking for a safe and accessible spot to store your boat or commercial vehicle…"
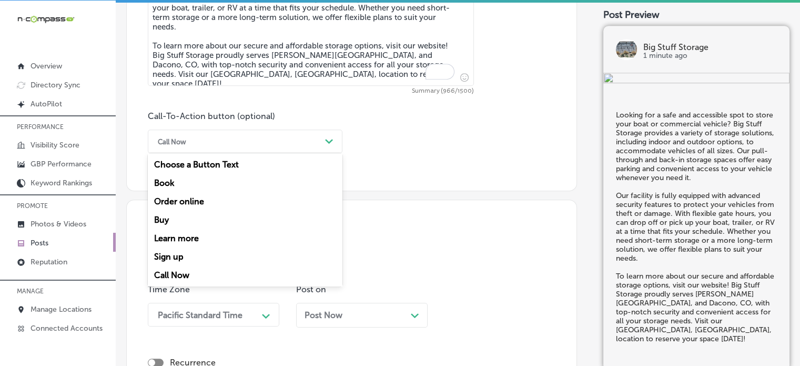
click at [223, 146] on div "Call Now" at bounding box center [237, 141] width 168 height 16
click at [194, 238] on div "Learn more" at bounding box center [245, 238] width 195 height 18
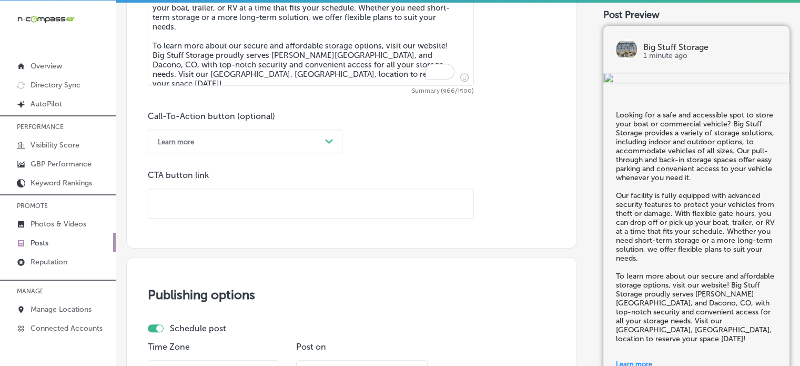
click at [249, 214] on input "text" at bounding box center [310, 203] width 325 height 29
paste input "https://www.bigstuffstorageco.com/"
type input "https://www.bigstuffstorageco.com/"
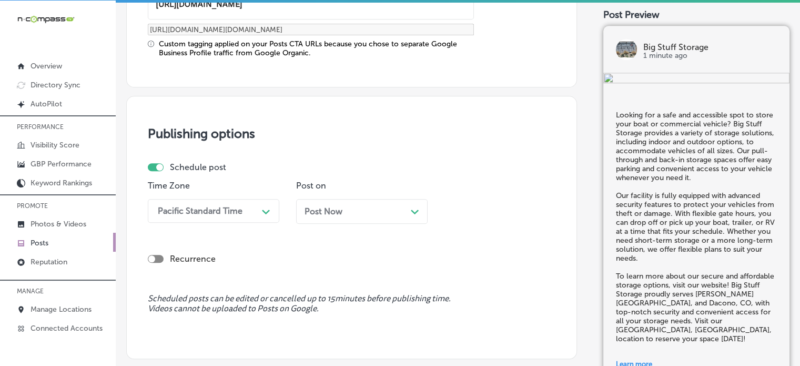
scroll to position [930, 0]
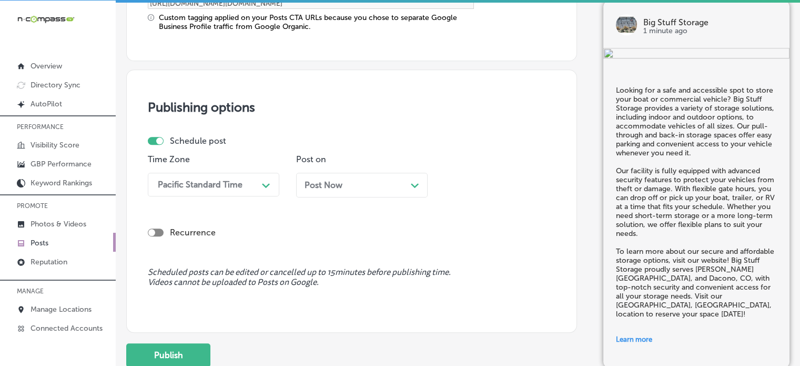
click at [218, 185] on div "Pacific Standard Time" at bounding box center [200, 184] width 85 height 10
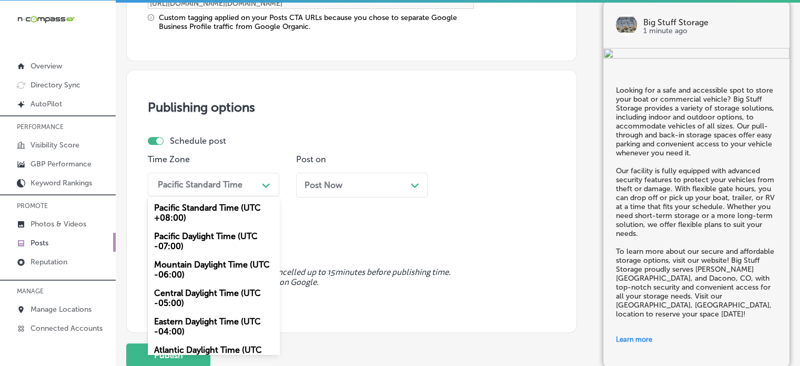
click at [204, 260] on div "Mountain Daylight Time (UTC -06:00)" at bounding box center [213, 269] width 131 height 28
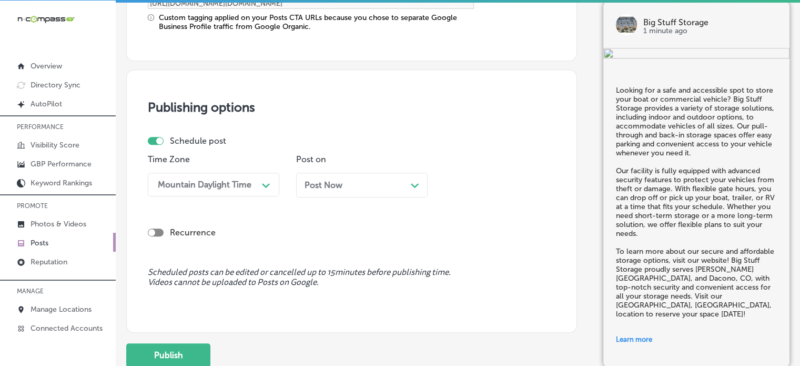
click at [331, 194] on div "Post Now Path Created with Sketch." at bounding box center [361, 185] width 131 height 25
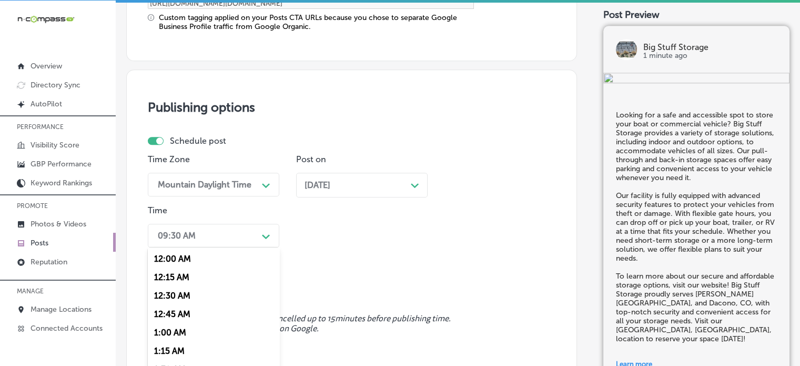
scroll to position [972, 0]
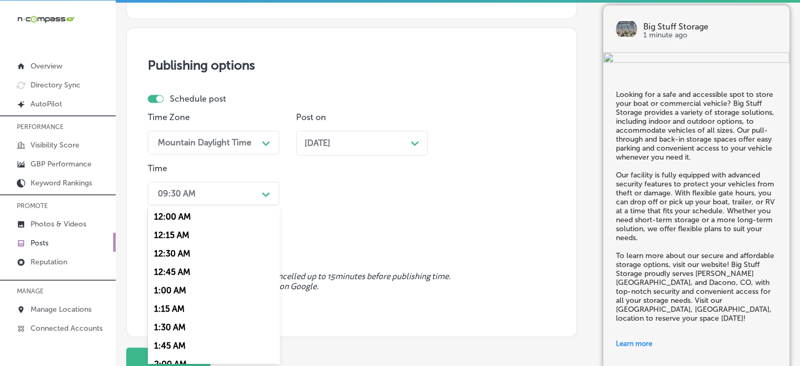
click at [238, 205] on div "option 7:00 AM, selected. option 12:15 AM focused, 2 of 96. 96 results availabl…" at bounding box center [213, 193] width 131 height 24
click at [176, 268] on div "7:00 AM" at bounding box center [213, 271] width 131 height 18
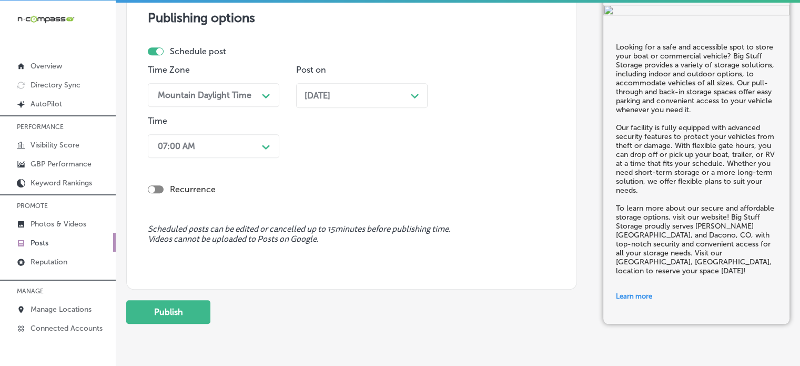
scroll to position [1021, 0]
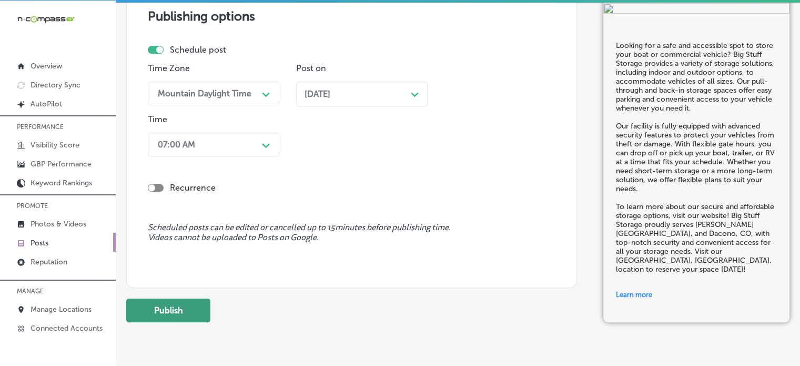
click at [193, 312] on button "Publish" at bounding box center [168, 310] width 84 height 24
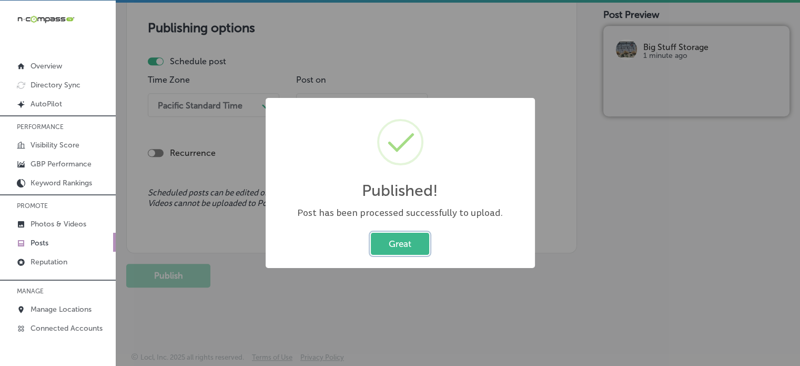
scroll to position [914, 0]
click at [406, 246] on button "Great" at bounding box center [400, 243] width 58 height 22
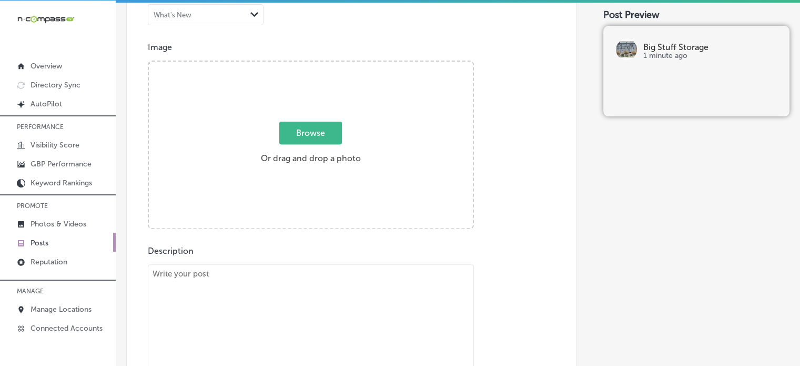
scroll to position [356, 0]
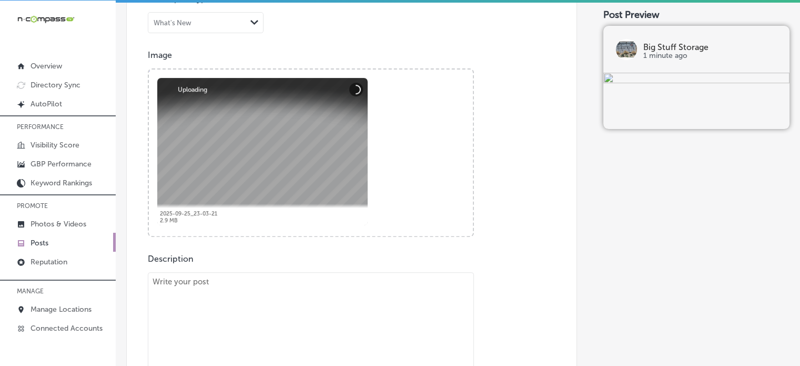
click at [351, 298] on textarea "To enrich screen reader interactions, please activate Accessibility in Grammarl…" at bounding box center [311, 353] width 326 height 163
paste textarea ""Looking for affordable and secure vehicle storage? At Big Stuff Storage, we of…"
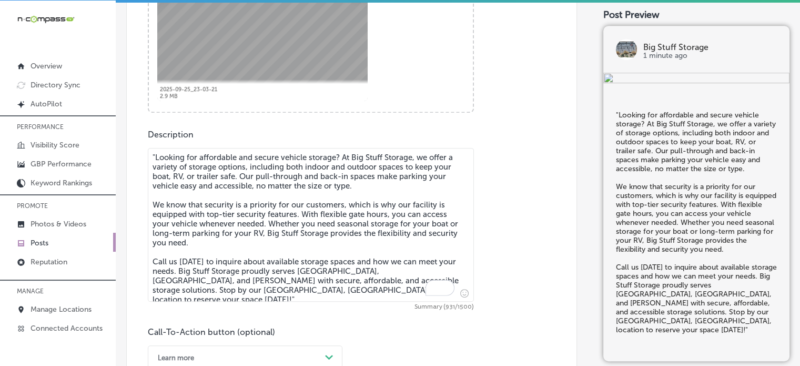
scroll to position [489, 0]
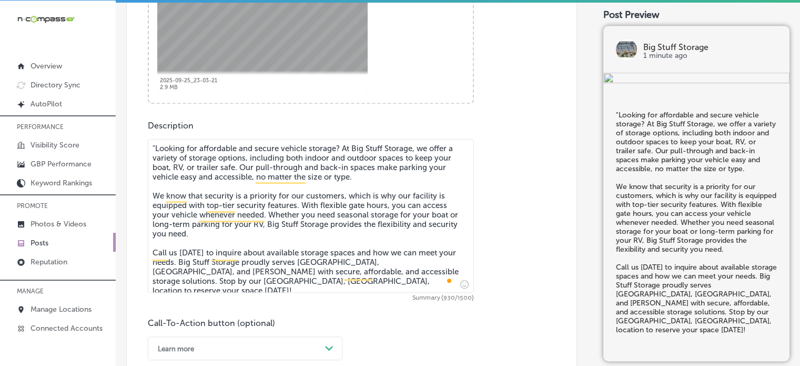
click at [154, 149] on textarea ""Looking for affordable and secure vehicle storage? At Big Stuff Storage, we of…" at bounding box center [311, 216] width 326 height 154
type textarea "Looking for affordable and secure vehicle storage? At Big Stuff Storage, we off…"
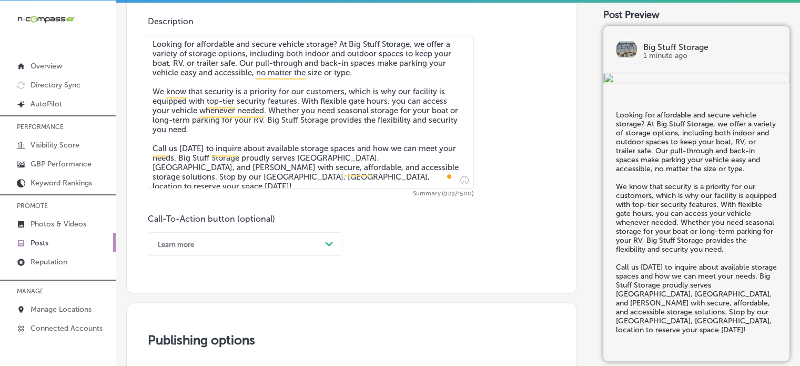
click at [282, 232] on div "Learn more Path Created with Sketch." at bounding box center [245, 244] width 195 height 24
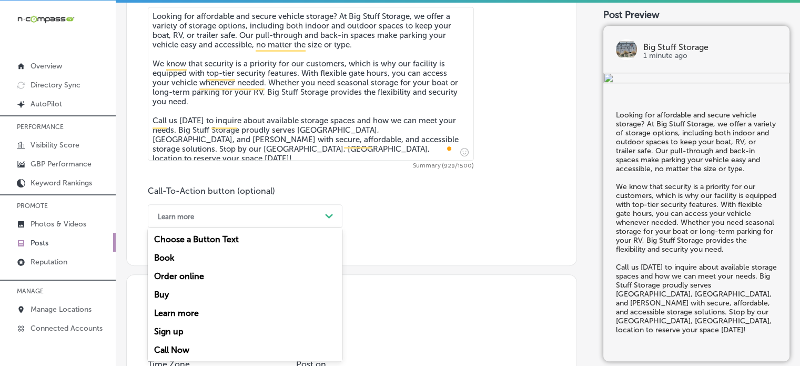
click at [173, 351] on div "Call Now" at bounding box center [245, 349] width 195 height 18
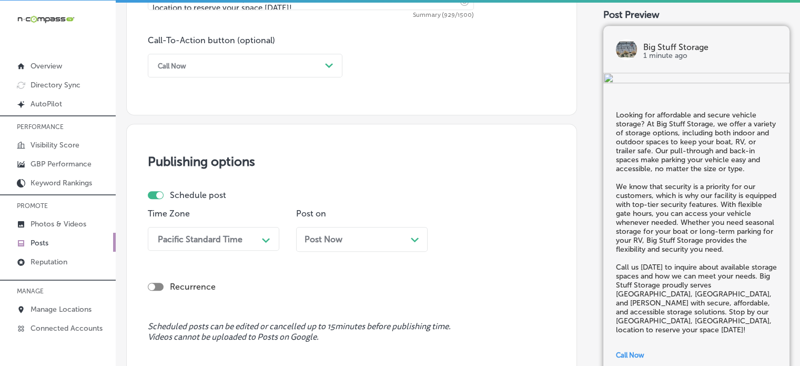
click at [210, 236] on div "Pacific Standard Time Path Created with Sketch." at bounding box center [213, 239] width 131 height 24
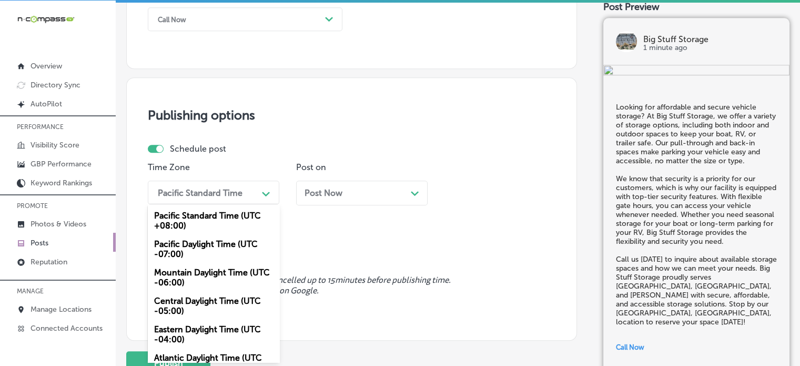
click at [196, 281] on div "Mountain Daylight Time (UTC -06:00)" at bounding box center [213, 277] width 131 height 28
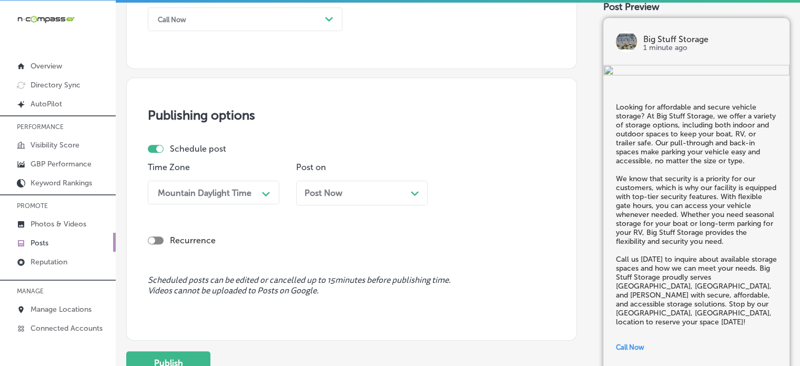
click at [333, 199] on div "Post Now Path Created with Sketch." at bounding box center [361, 192] width 131 height 25
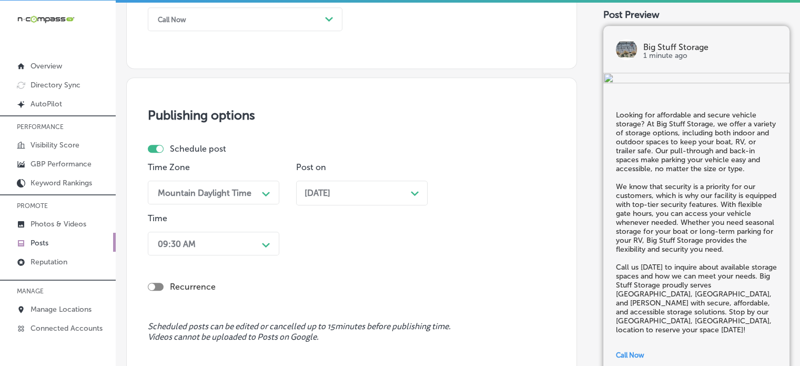
click at [249, 250] on div "09:30 AM Path Created with Sketch." at bounding box center [213, 243] width 131 height 24
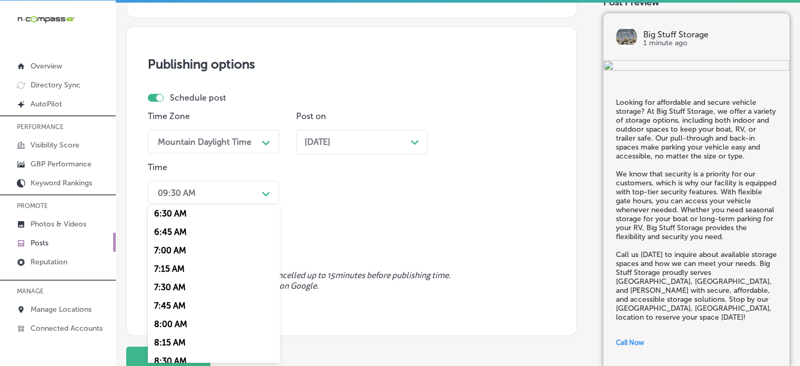
scroll to position [481, 0]
click at [175, 249] on div "7:00 AM" at bounding box center [213, 249] width 131 height 18
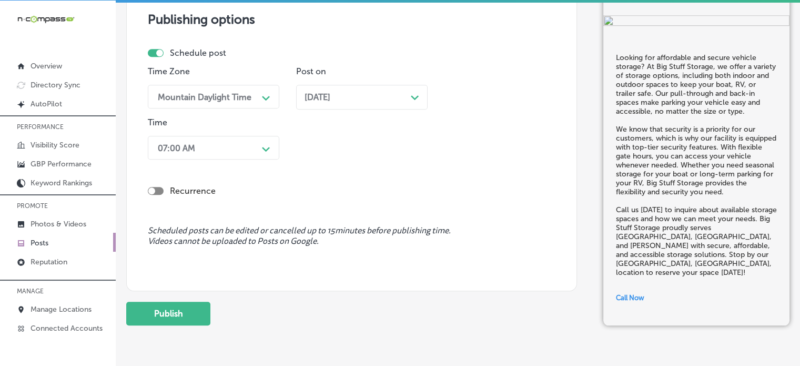
scroll to position [915, 0]
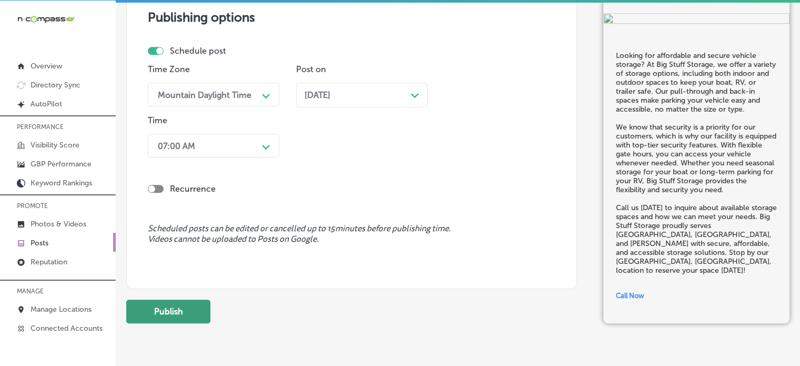
click at [170, 301] on button "Publish" at bounding box center [168, 311] width 84 height 24
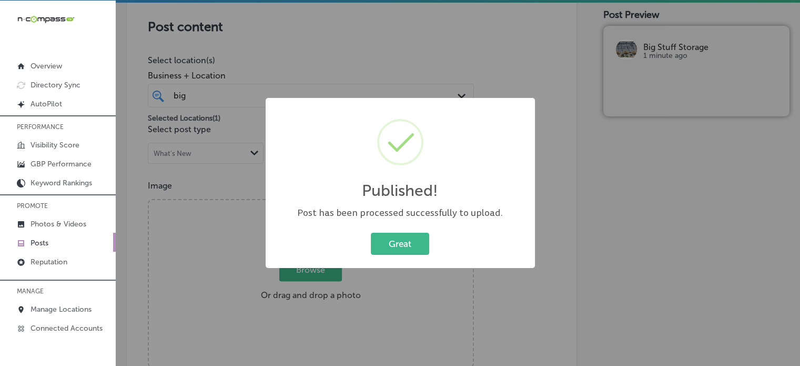
scroll to position [222, 0]
click at [415, 236] on button "Great" at bounding box center [400, 243] width 58 height 22
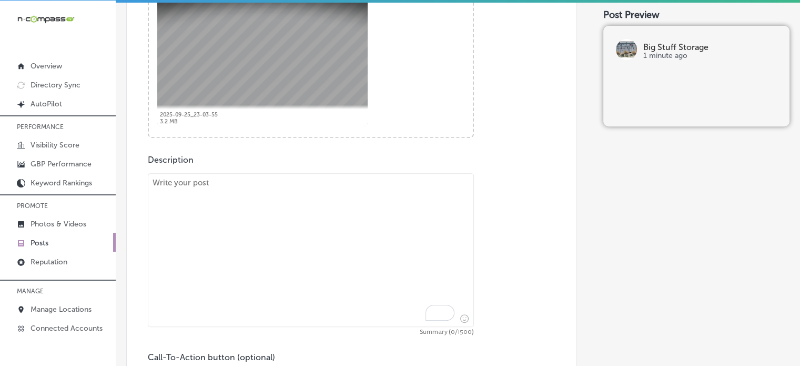
scroll to position [458, 0]
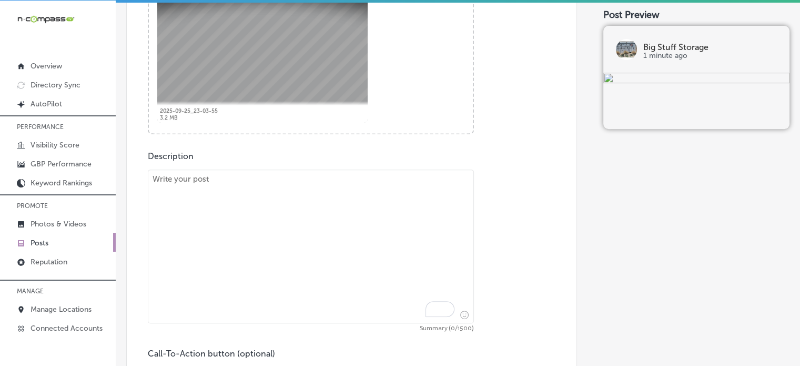
click at [279, 201] on textarea "To enrich screen reader interactions, please activate Accessibility in Grammarl…" at bounding box center [311, 246] width 326 height 154
paste textarea ""In need of reliable and secure storage for your boat, trailer, or RV? Big Stuf…"
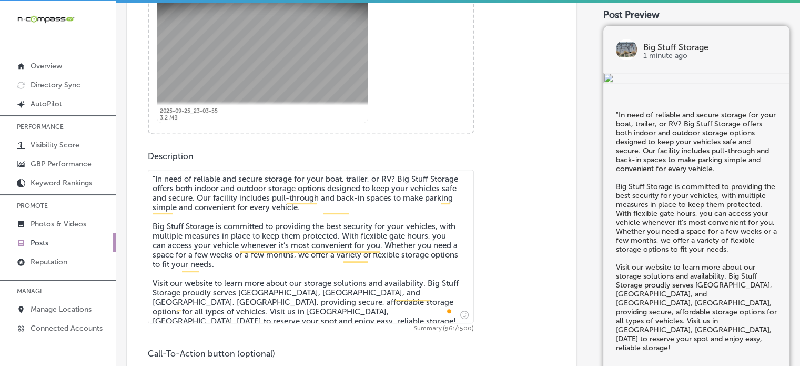
click at [155, 180] on textarea ""In need of reliable and secure storage for your boat, trailer, or RV? Big Stuf…" at bounding box center [311, 246] width 326 height 154
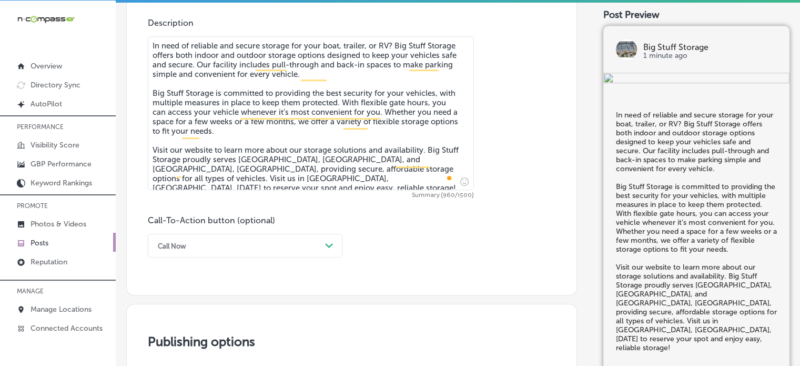
type textarea "In need of reliable and secure storage for your boat, trailer, or RV? Big Stuff…"
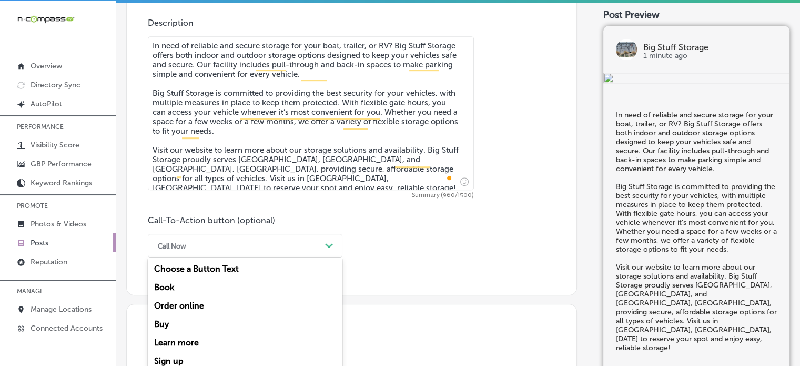
click at [250, 245] on div "option Call Now, selected. option Choose a Button Text focused, 1 of 7. 7 resul…" at bounding box center [245, 246] width 195 height 24
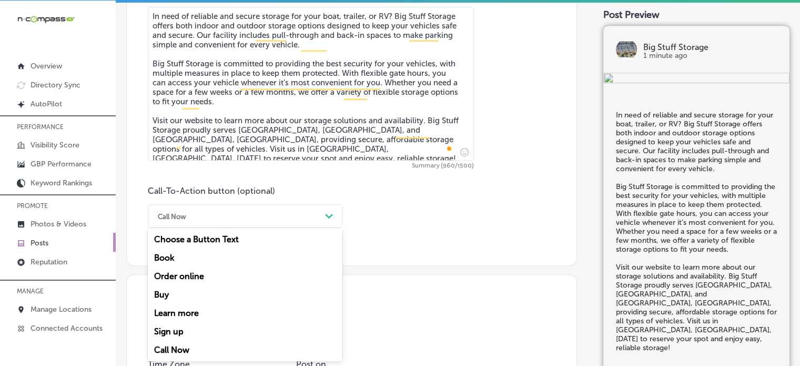
click at [190, 308] on div "Learn more" at bounding box center [245, 313] width 195 height 18
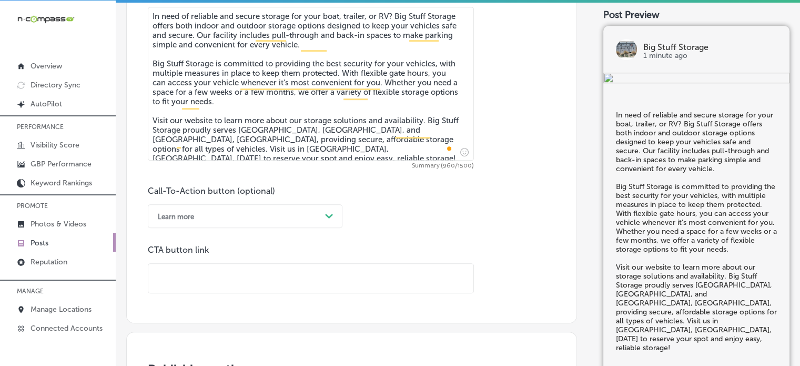
click at [197, 281] on input "text" at bounding box center [310, 278] width 325 height 29
paste input "https://www.bigstuffstorageco.com/"
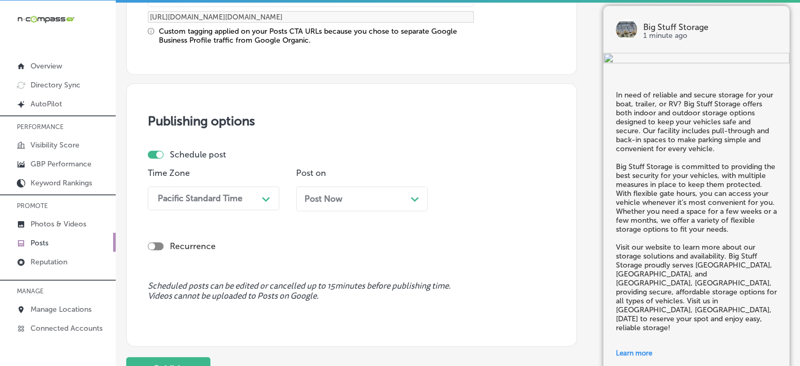
scroll to position [909, 0]
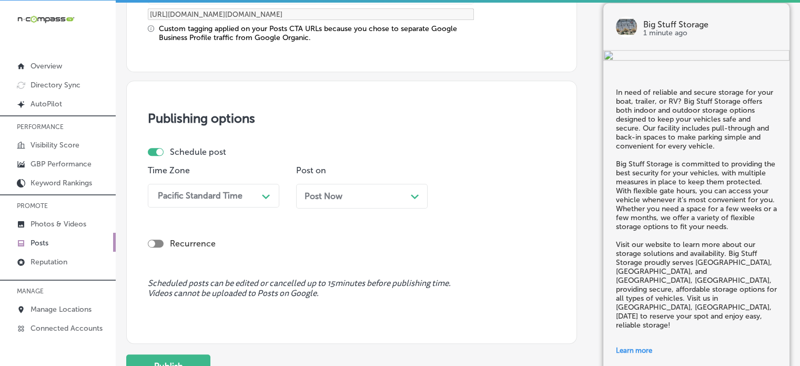
type input "https://www.bigstuffstorageco.com/"
click at [215, 186] on div "Pacific Standard Time" at bounding box center [205, 195] width 105 height 18
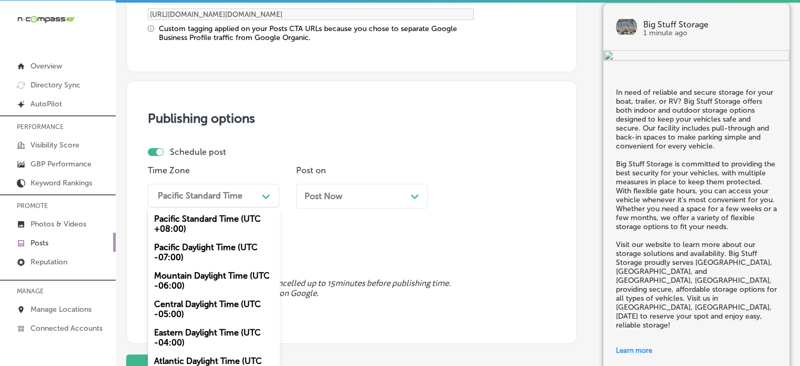
click at [193, 277] on div "Mountain Daylight Time (UTC -06:00)" at bounding box center [213, 280] width 131 height 28
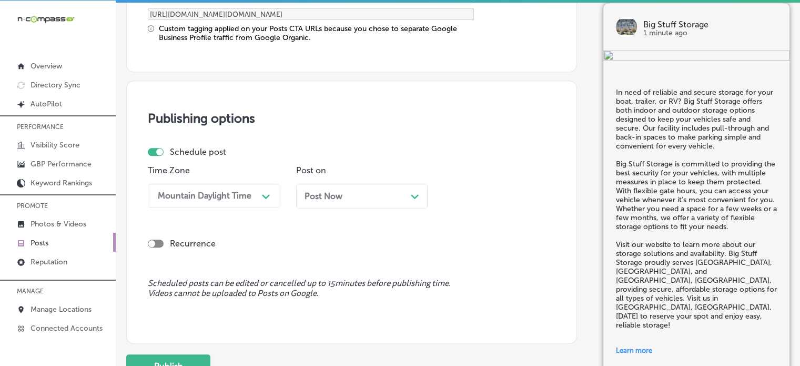
click at [328, 196] on span "Post Now" at bounding box center [324, 196] width 38 height 10
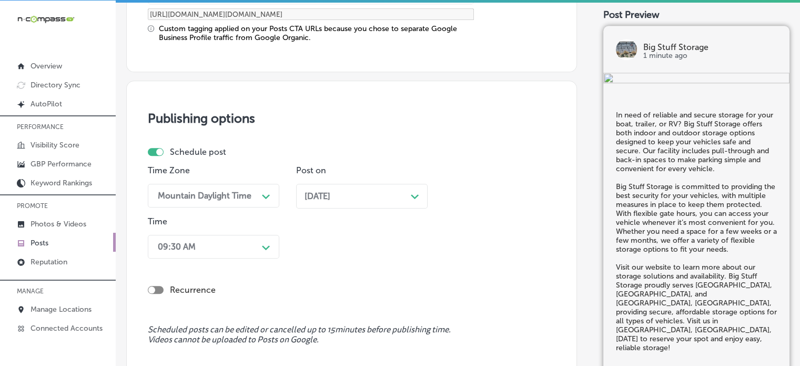
scroll to position [963, 0]
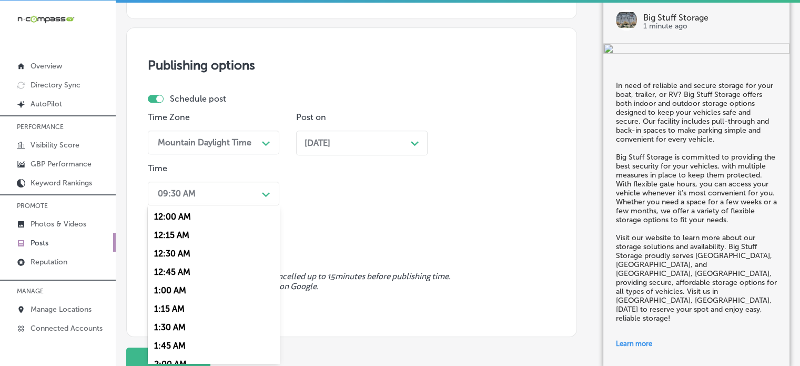
click at [222, 205] on div "option 7:00 AM, selected. option 12:30 AM focused, 3 of 96. 96 results availabl…" at bounding box center [213, 193] width 131 height 24
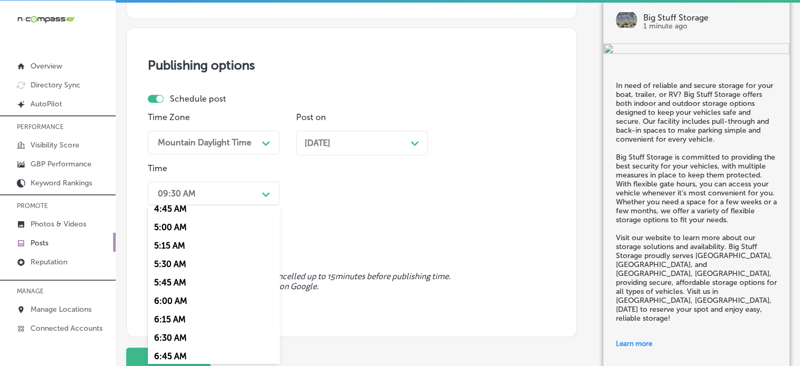
scroll to position [437, 0]
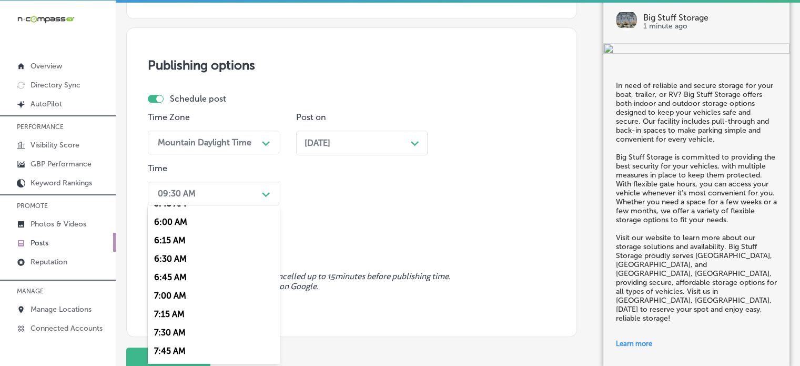
click at [181, 294] on div "7:00 AM" at bounding box center [213, 295] width 131 height 18
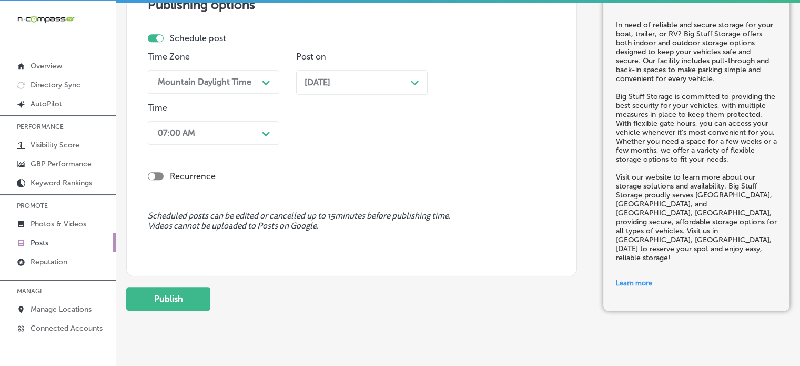
scroll to position [1025, 0]
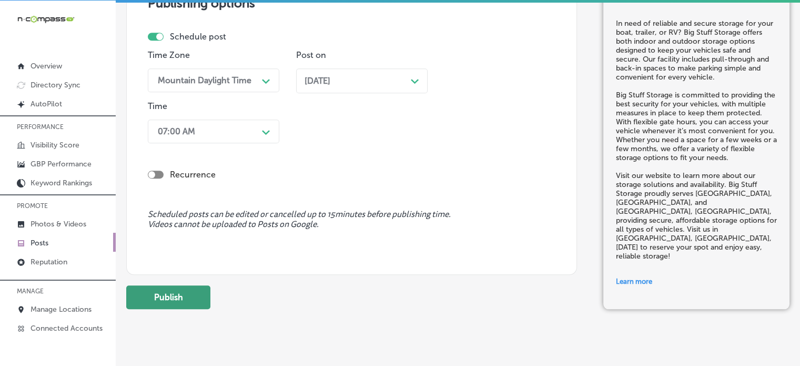
click at [174, 293] on button "Publish" at bounding box center [168, 297] width 84 height 24
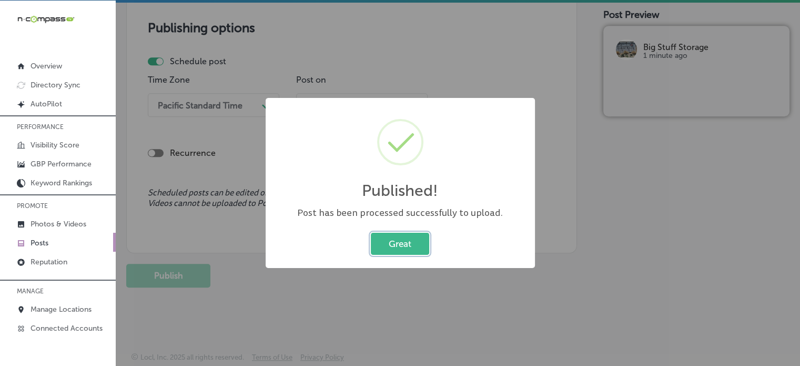
scroll to position [905, 0]
click at [421, 244] on button "Great" at bounding box center [400, 243] width 58 height 22
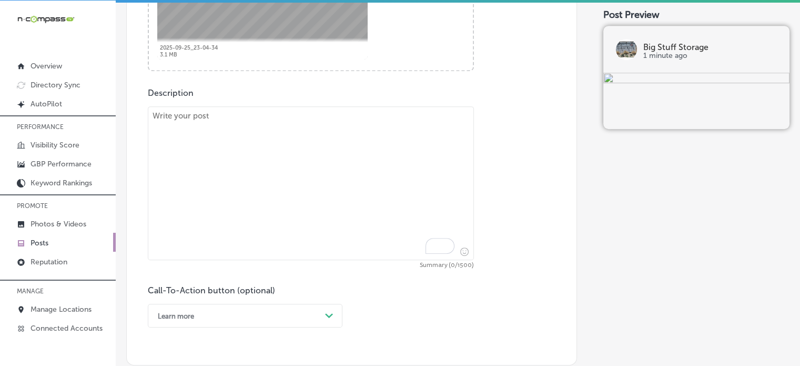
scroll to position [533, 0]
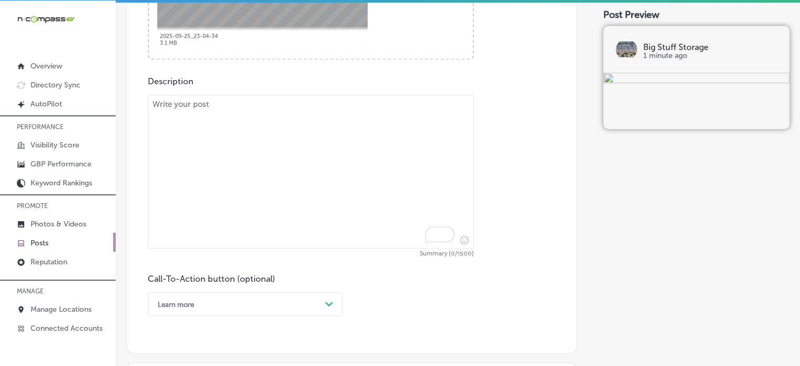
click at [305, 144] on textarea "To enrich screen reader interactions, please activate Accessibility in Grammarl…" at bounding box center [311, 172] width 326 height 154
paste textarea ""Looking for secure and accessible boat, RV, or trailer storage? Big Stuff Stor…"
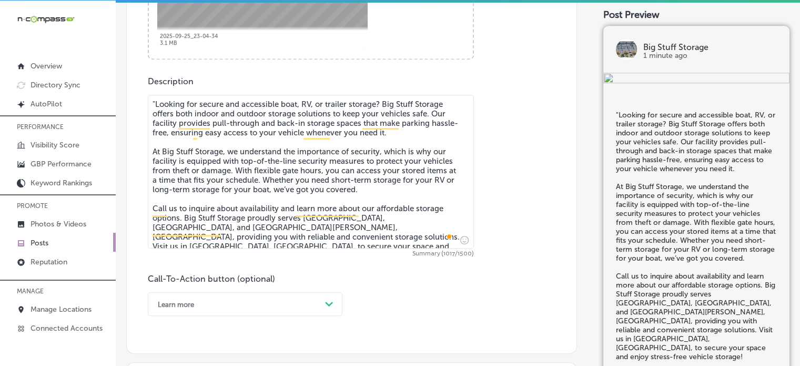
click at [154, 103] on textarea ""Looking for secure and accessible boat, RV, or trailer storage? Big Stuff Stor…" at bounding box center [311, 172] width 326 height 154
type textarea "Looking for secure and accessible boat, RV, or trailer storage? Big Stuff Stora…"
click at [222, 301] on div "Learn more Path Created with Sketch." at bounding box center [245, 304] width 195 height 24
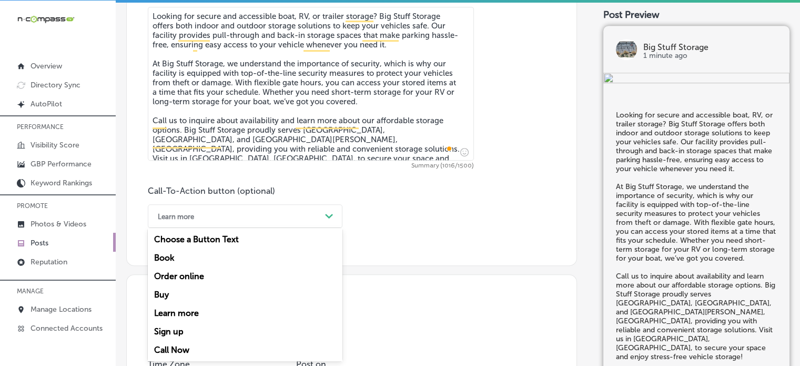
click at [189, 347] on div "Call Now" at bounding box center [245, 349] width 195 height 18
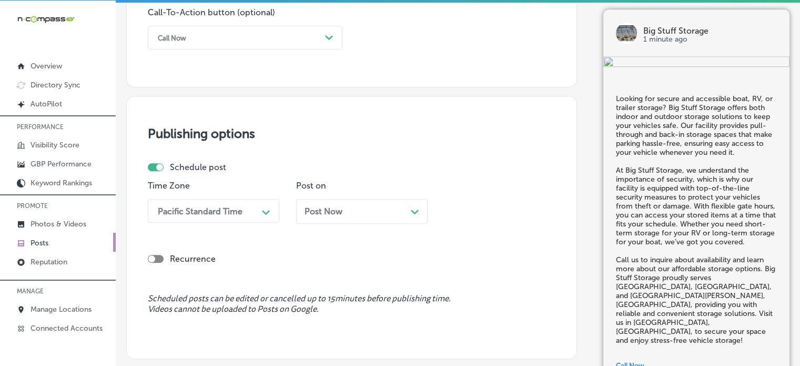
click at [227, 213] on div "Pacific Standard Time Path Created with Sketch." at bounding box center [213, 211] width 131 height 24
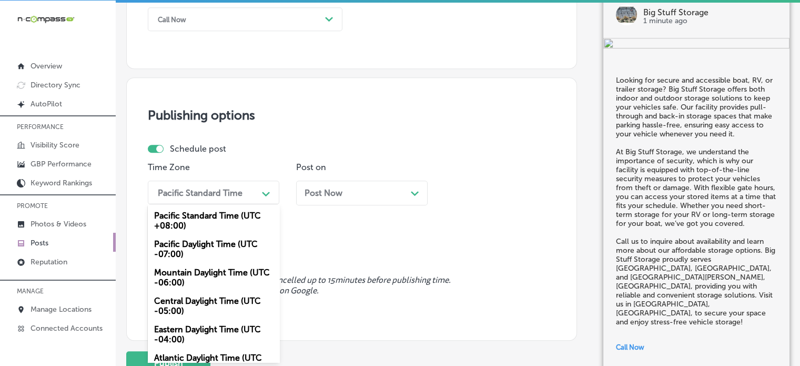
click at [200, 272] on div "Mountain Daylight Time (UTC -06:00)" at bounding box center [213, 277] width 131 height 28
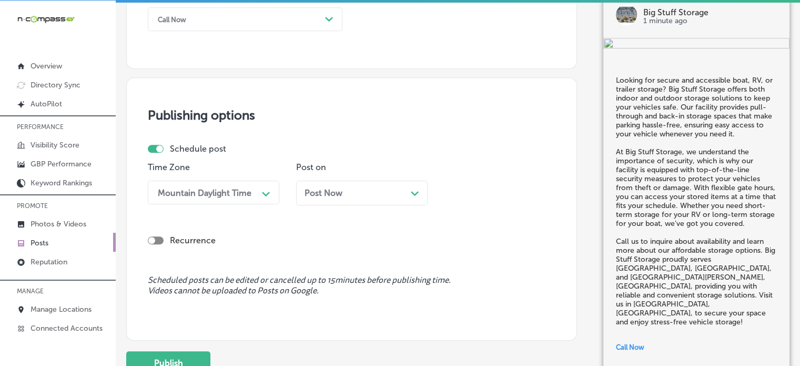
click at [349, 201] on div "Post Now Path Created with Sketch." at bounding box center [361, 192] width 131 height 25
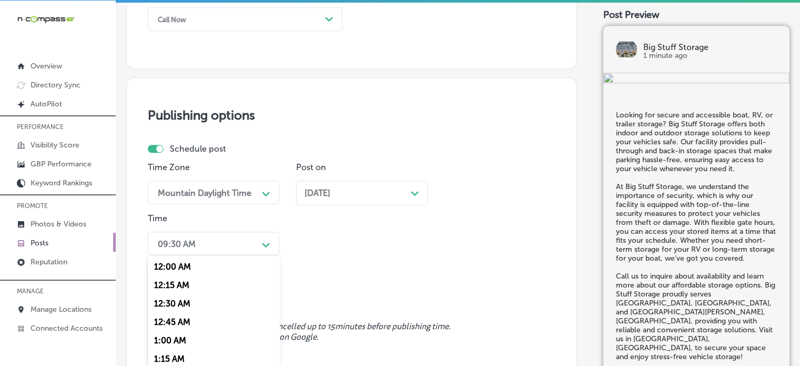
click at [238, 236] on div "option 7:00 AM, selected. option 12:15 AM focused, 2 of 96. 96 results availabl…" at bounding box center [213, 243] width 131 height 24
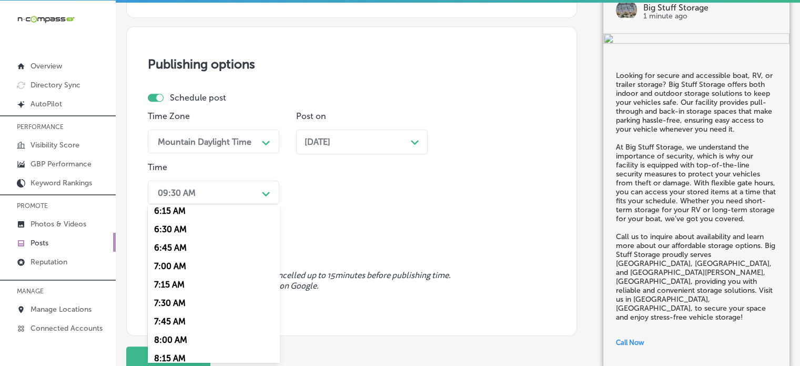
scroll to position [465, 0]
click at [180, 271] on div "7:00 AM" at bounding box center [213, 266] width 131 height 18
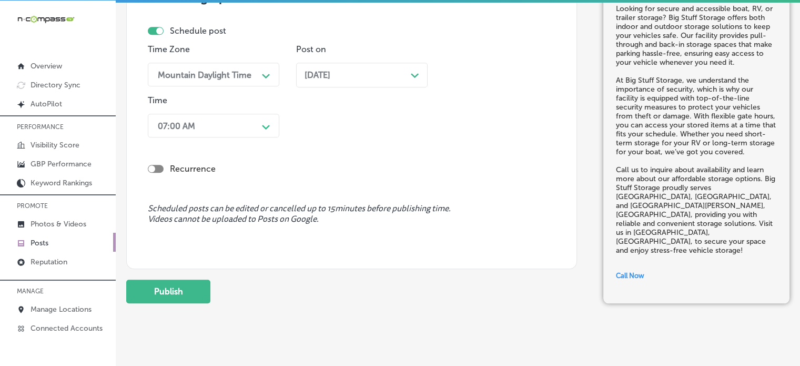
scroll to position [949, 0]
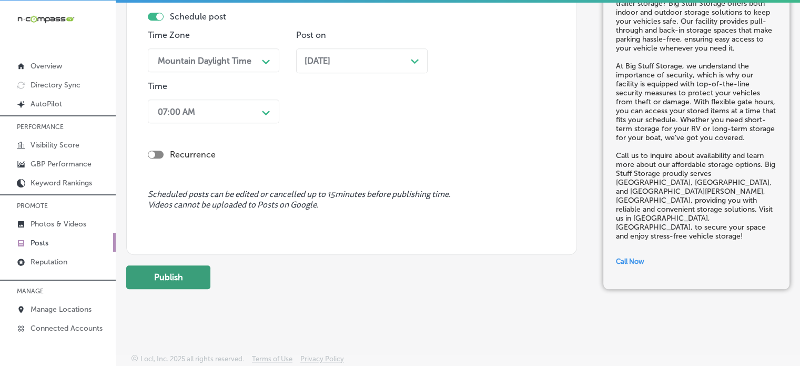
click at [170, 271] on button "Publish" at bounding box center [168, 277] width 84 height 24
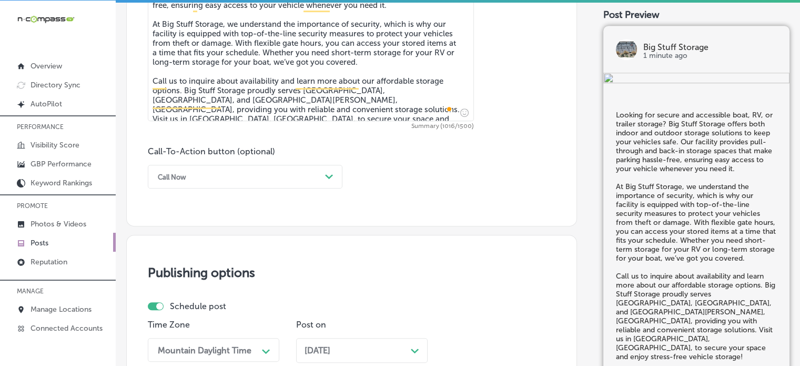
scroll to position [660, 0]
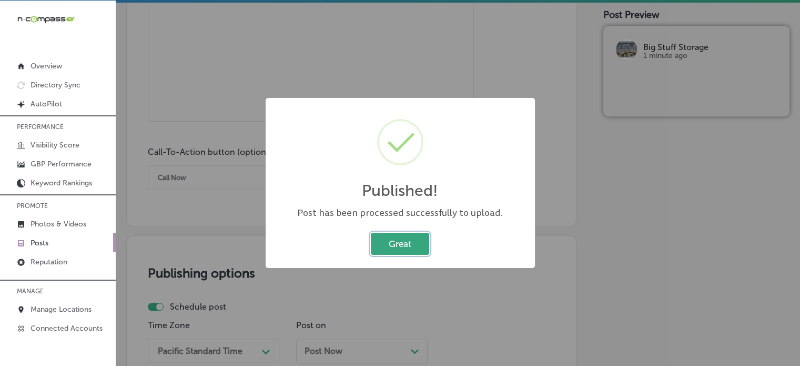
click at [400, 253] on button "Great" at bounding box center [400, 243] width 58 height 22
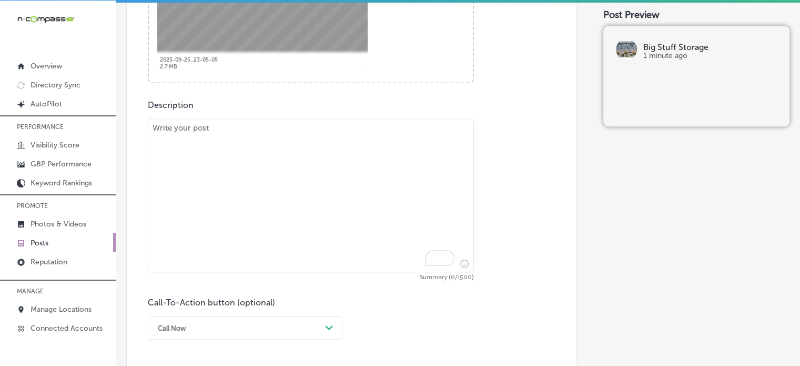
scroll to position [517, 0]
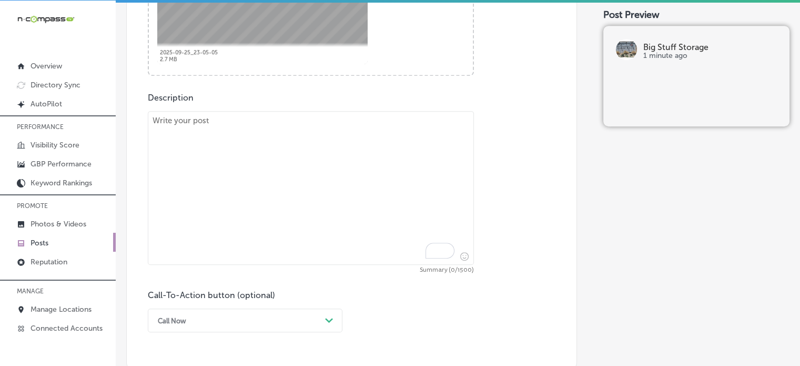
click at [340, 198] on textarea "To enrich screen reader interactions, please activate Accessibility in Grammarl…" at bounding box center [311, 188] width 326 height 154
paste textarea ""Need a safe and accessible place to store your trailer or commercial vehicle? …"
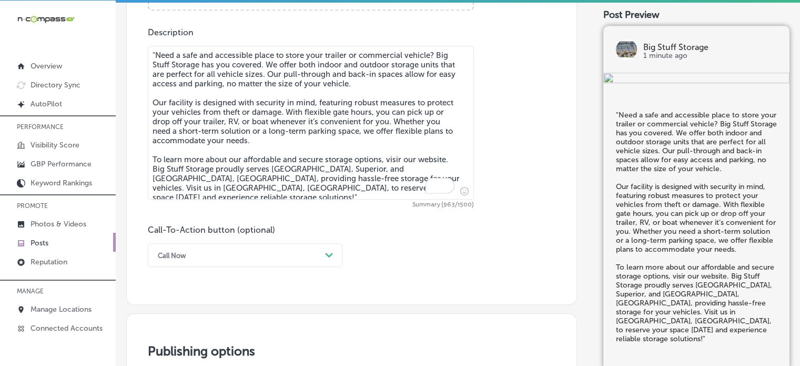
scroll to position [582, 0]
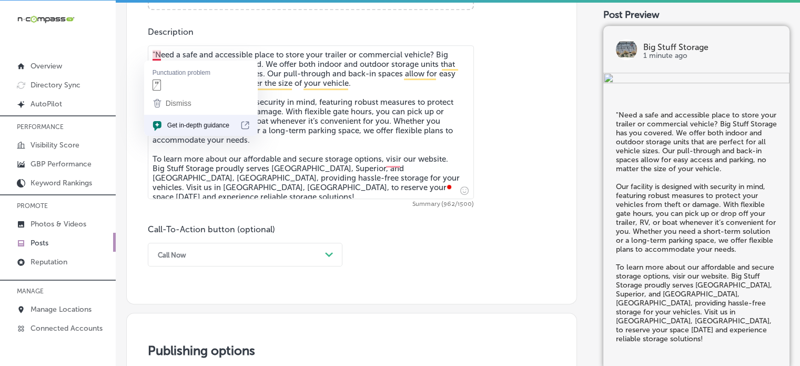
click at [155, 55] on textarea ""Need a safe and accessible place to store your trailer or commercial vehicle? …" at bounding box center [311, 122] width 326 height 154
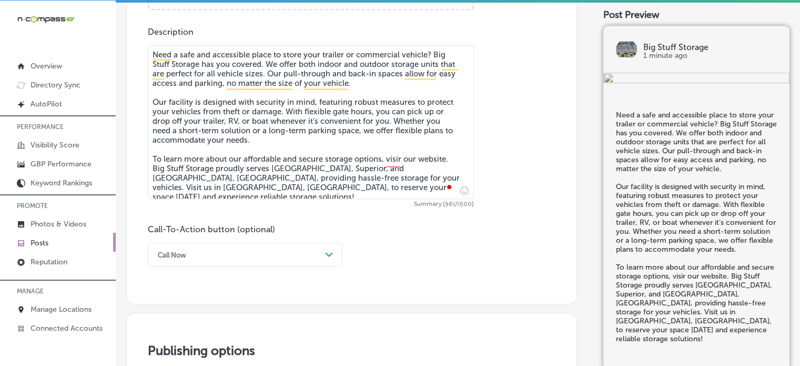
type textarea "Need a safe and accessible place to store your trailer or commercial vehicle? B…"
click at [232, 255] on div "Call Now Path Created with Sketch." at bounding box center [245, 254] width 195 height 24
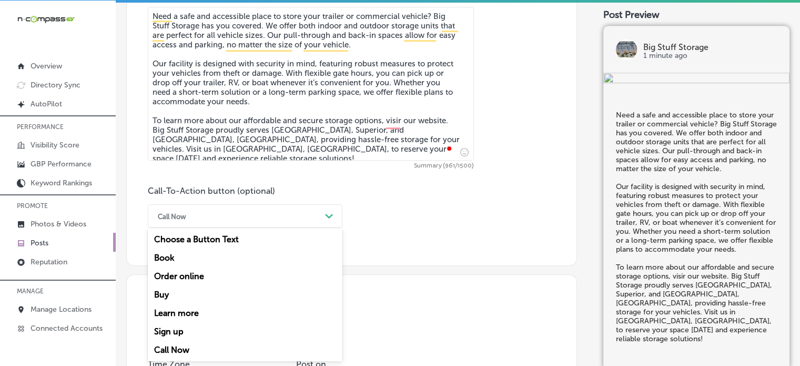
click at [229, 211] on div "Call Now" at bounding box center [237, 216] width 168 height 16
click at [169, 317] on div "Learn more" at bounding box center [245, 313] width 195 height 18
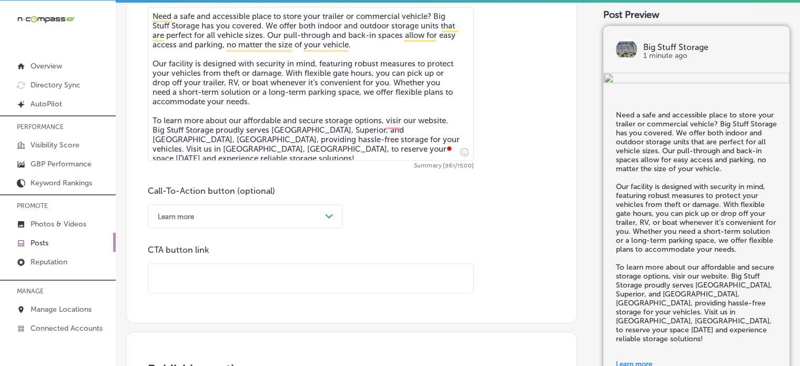
click at [295, 272] on input "text" at bounding box center [310, 278] width 325 height 29
paste input "https://www.bigstuffstorageco.com/"
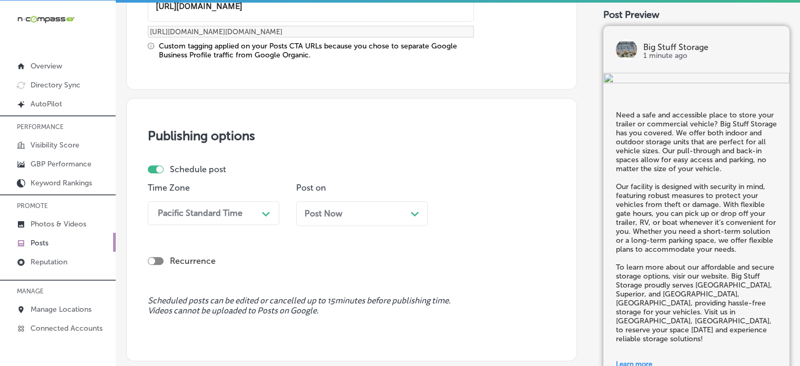
type input "https://www.bigstuffstorageco.com/"
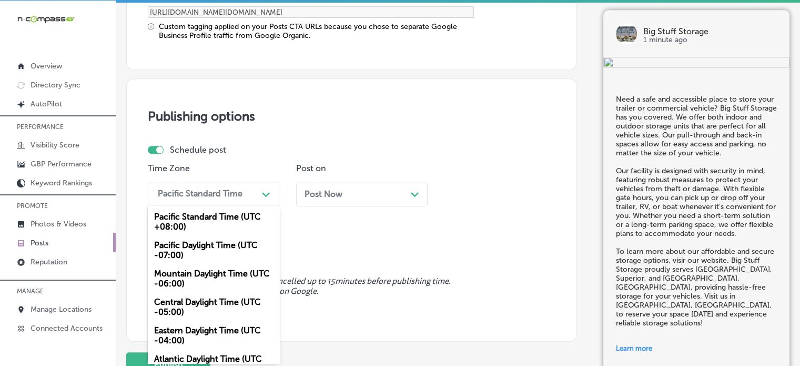
click at [234, 205] on div "option Mountain Daylight Time (UTC -06:00), selected. option Pacific Standard T…" at bounding box center [213, 193] width 131 height 24
click at [207, 277] on div "Mountain Daylight Time (UTC -06:00)" at bounding box center [213, 278] width 131 height 28
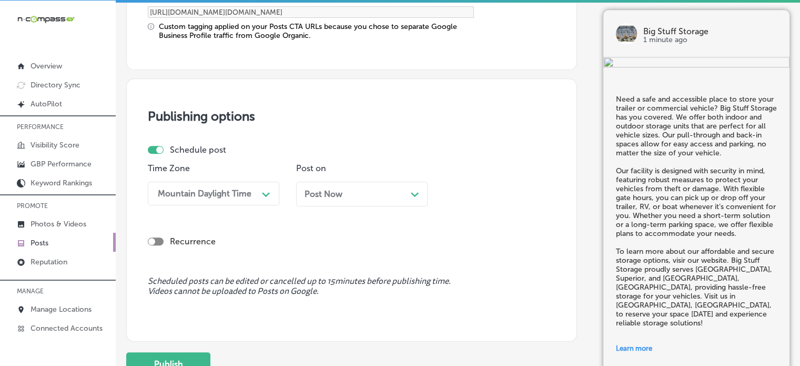
click at [324, 204] on div "Post Now Path Created with Sketch." at bounding box center [361, 193] width 131 height 25
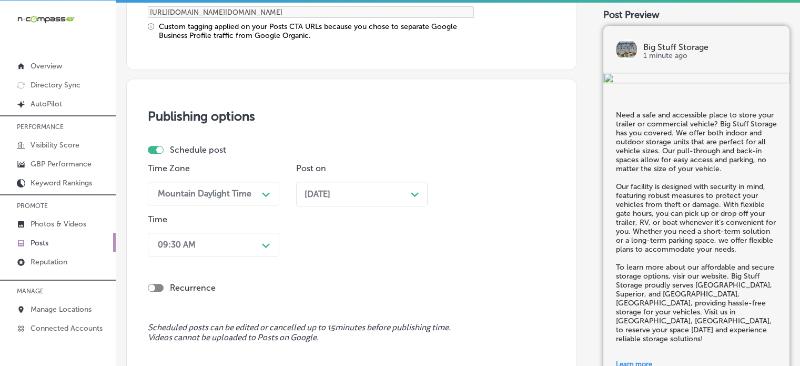
click at [216, 247] on div "09:30 AM Path Created with Sketch." at bounding box center [213, 244] width 131 height 24
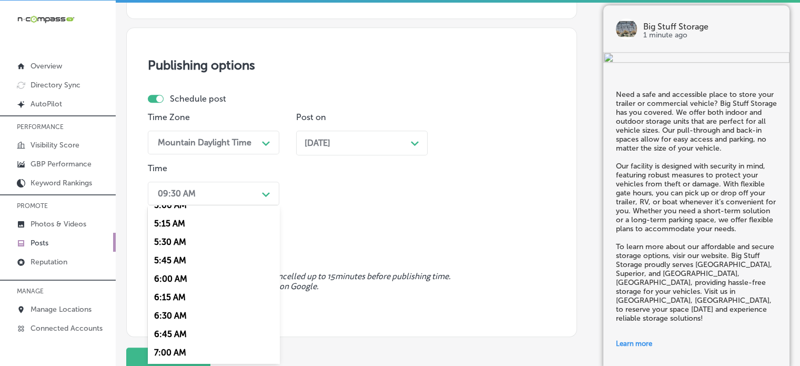
scroll to position [476, 0]
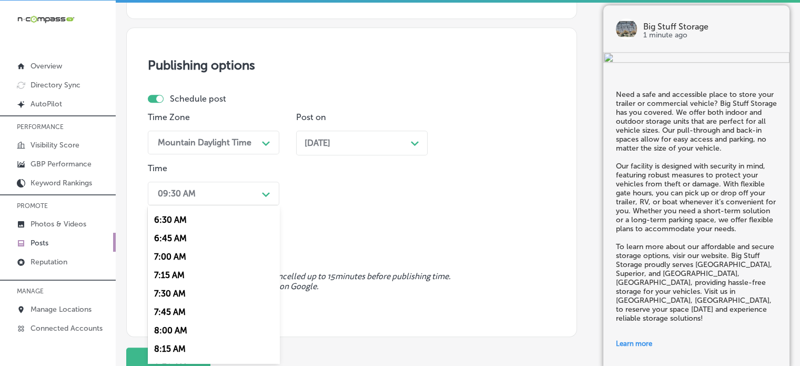
click at [177, 258] on div "7:00 AM" at bounding box center [213, 256] width 131 height 18
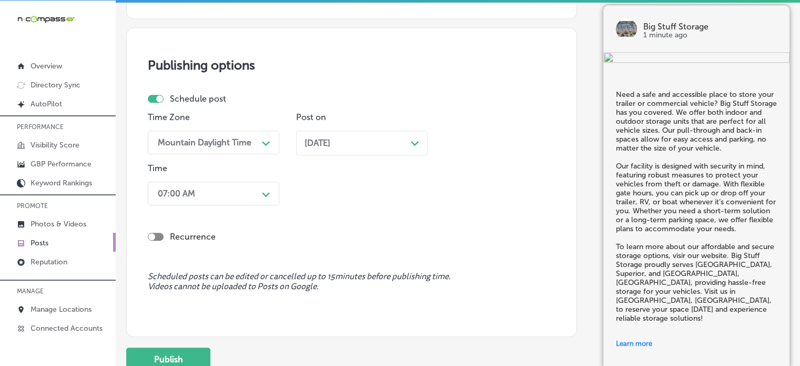
scroll to position [1045, 0]
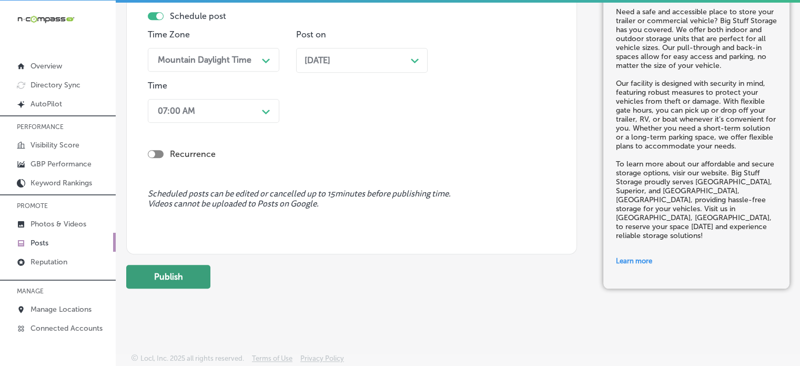
click at [173, 274] on button "Publish" at bounding box center [168, 277] width 84 height 24
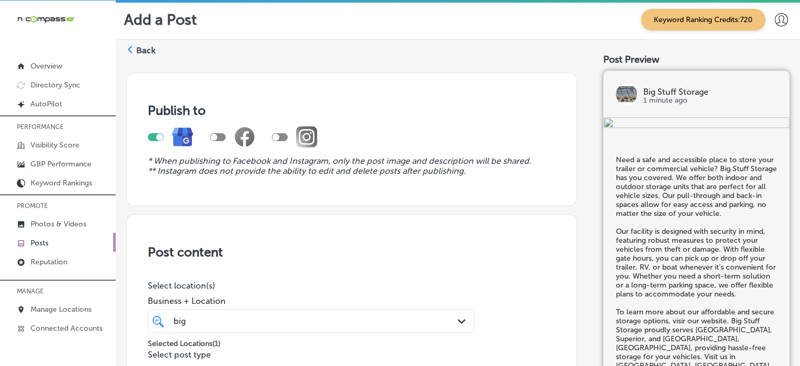
scroll to position [0, 0]
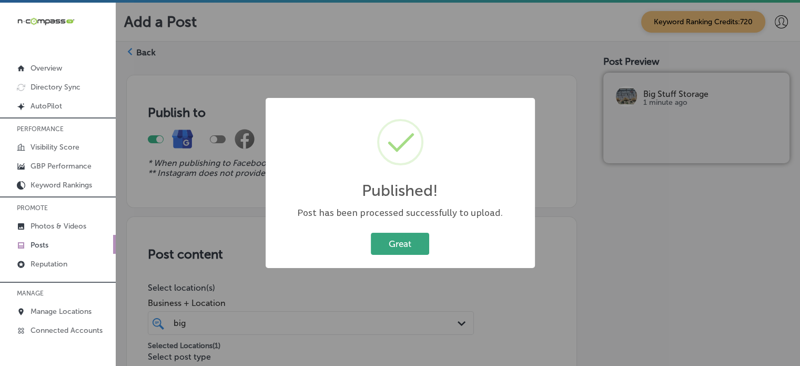
click at [399, 252] on button "Great" at bounding box center [400, 243] width 58 height 22
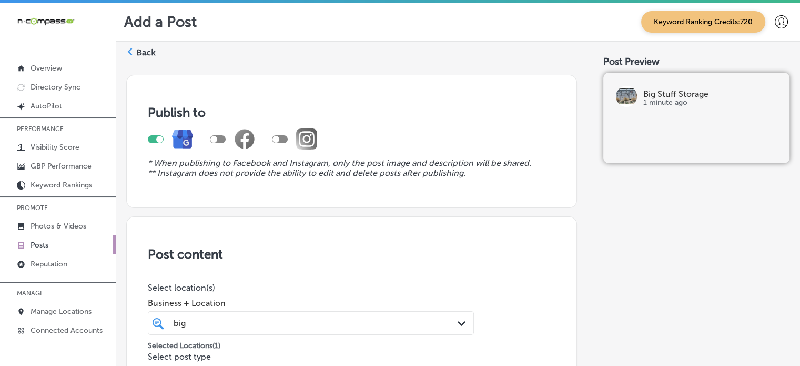
click at [145, 52] on label "Back" at bounding box center [145, 53] width 19 height 12
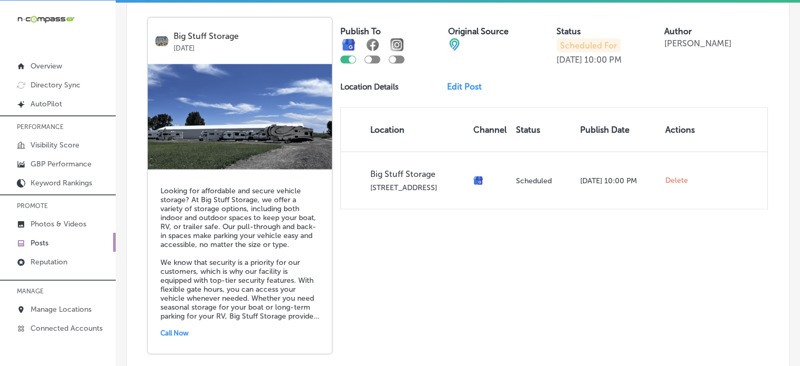
scroll to position [2382, 0]
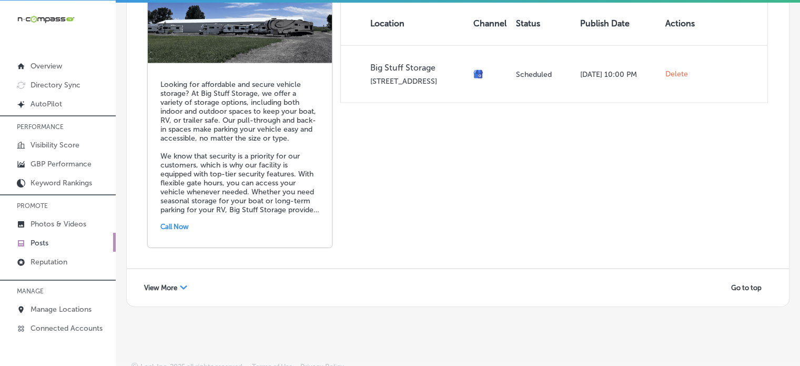
click at [178, 279] on div "View More Path Created with Sketch." at bounding box center [165, 287] width 57 height 16
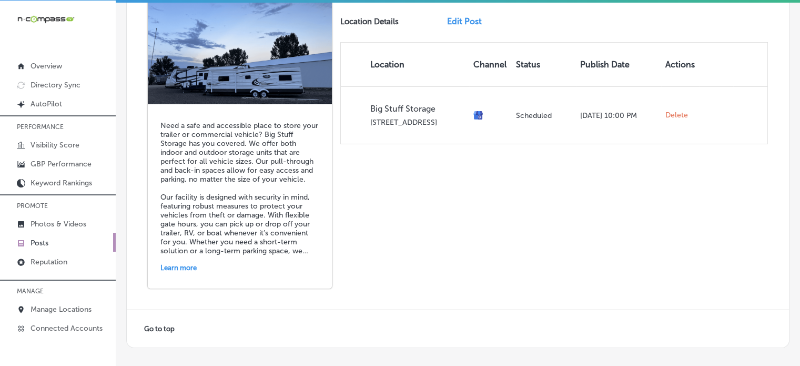
scroll to position [3512, 0]
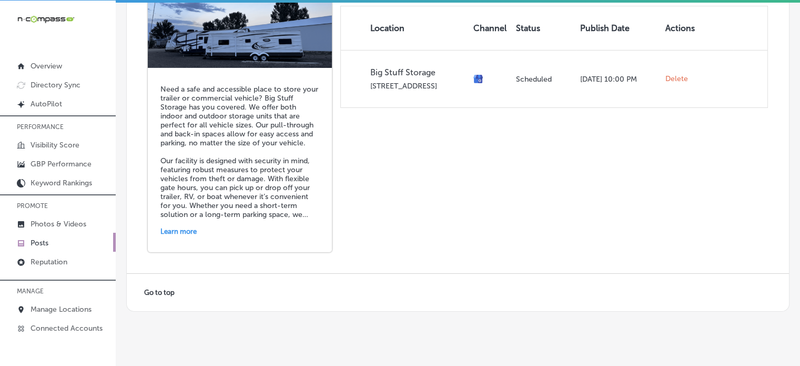
click at [163, 284] on div "Go to top" at bounding box center [164, 292] width 54 height 16
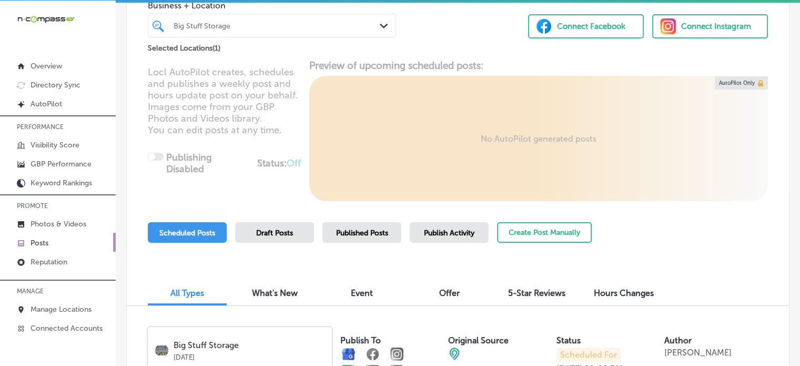
scroll to position [75, 0]
